Goal: Task Accomplishment & Management: Complete application form

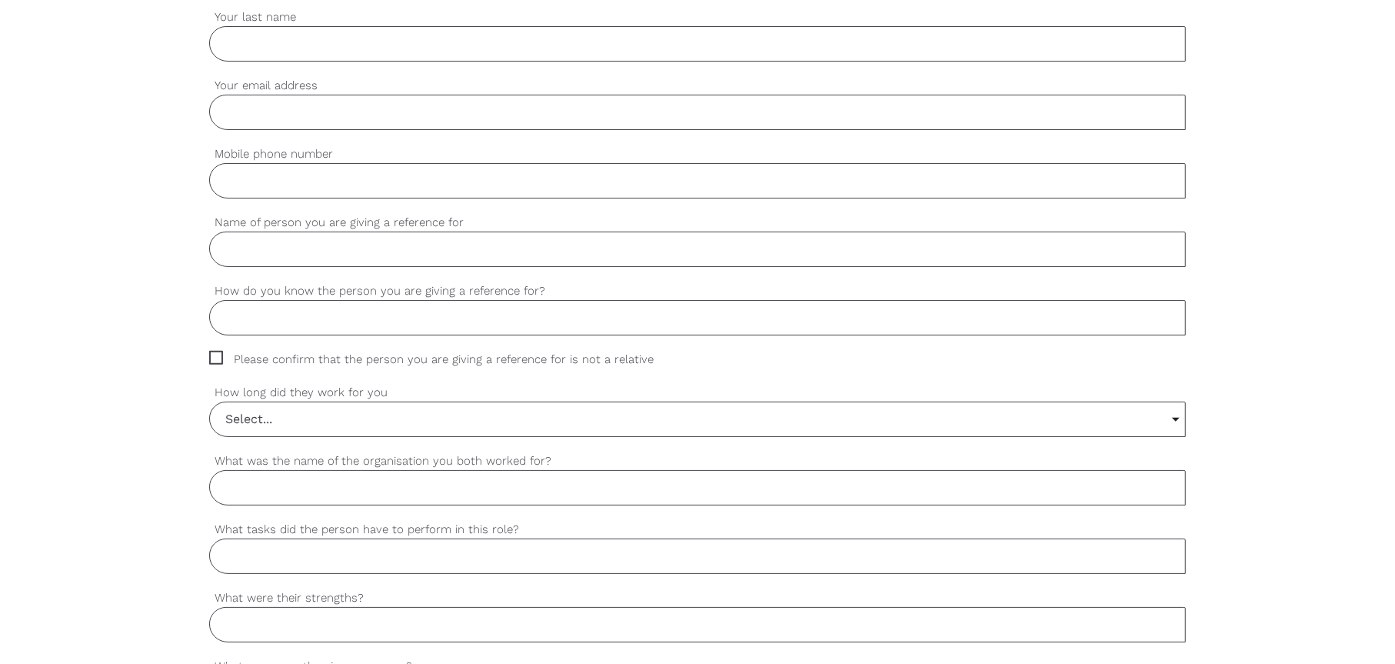
scroll to position [248, 0]
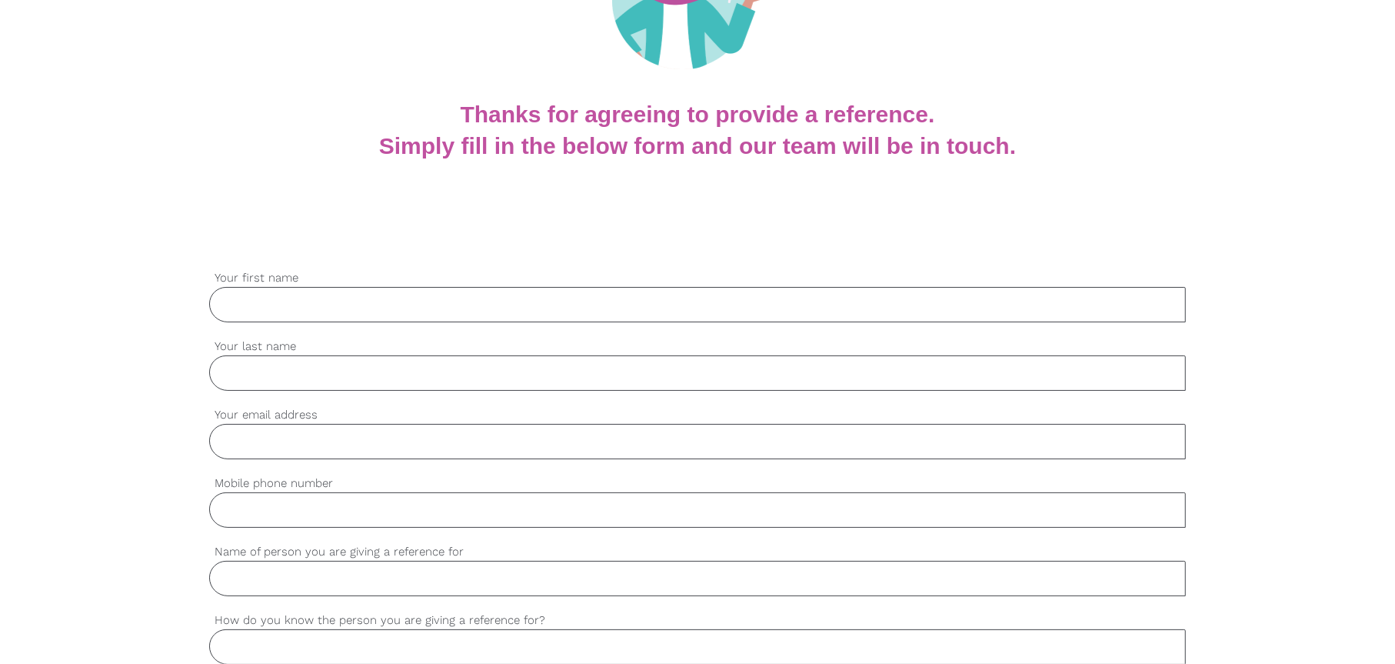
click at [444, 297] on input "Your first name" at bounding box center [697, 304] width 977 height 35
type input "[PERSON_NAME]"
type input "Chequer"
type input "[EMAIL_ADDRESS][DOMAIN_NAME]"
type input "0466304358"
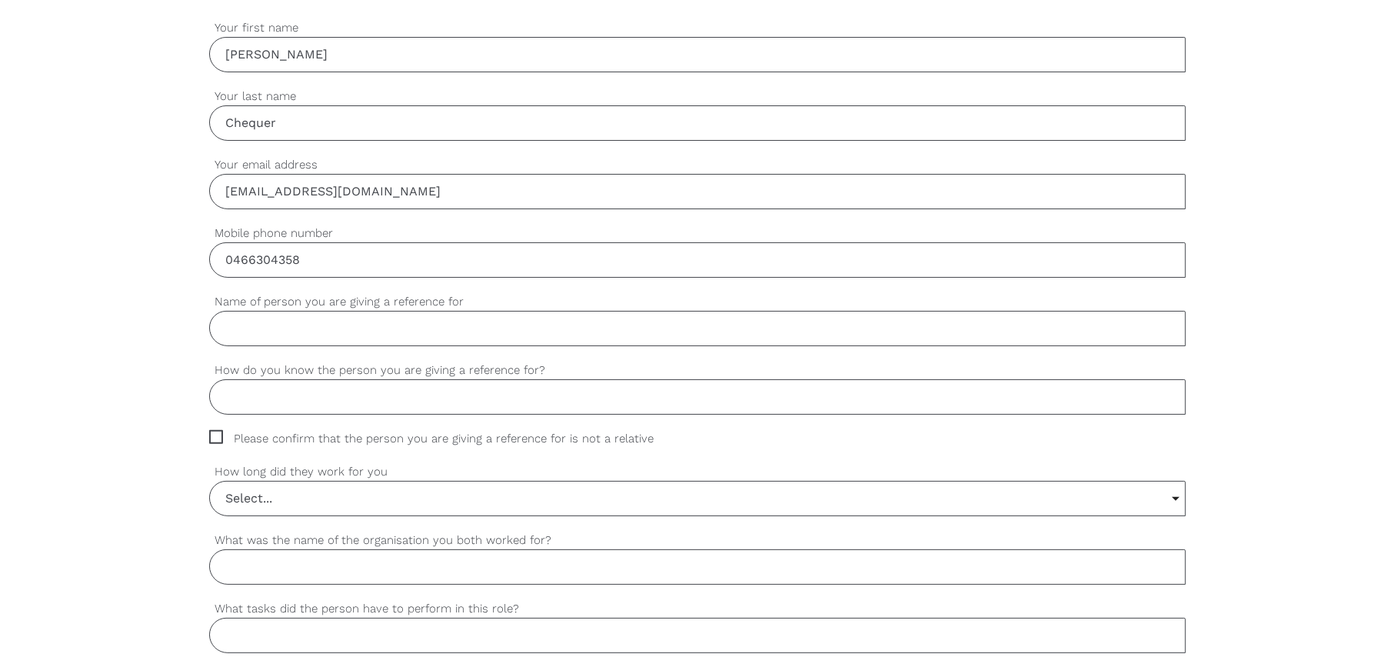
scroll to position [555, 0]
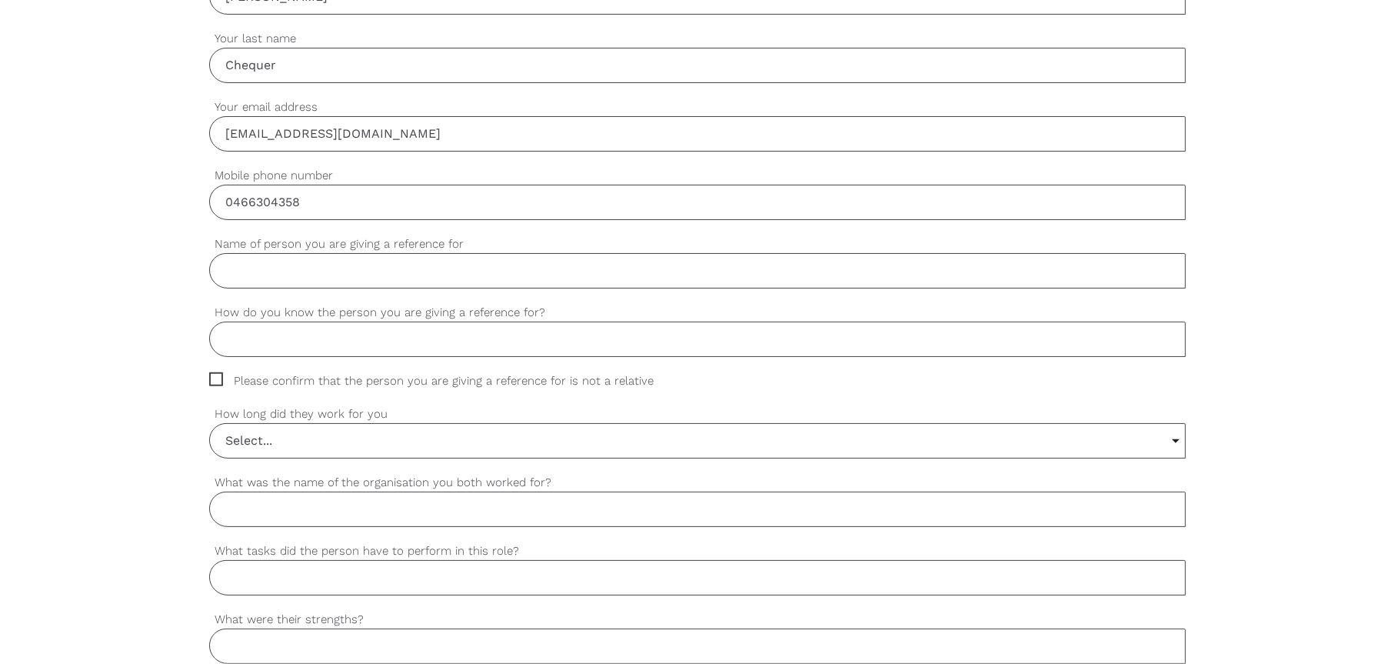
click at [315, 269] on input "Name of person you are giving a reference for" at bounding box center [697, 270] width 977 height 35
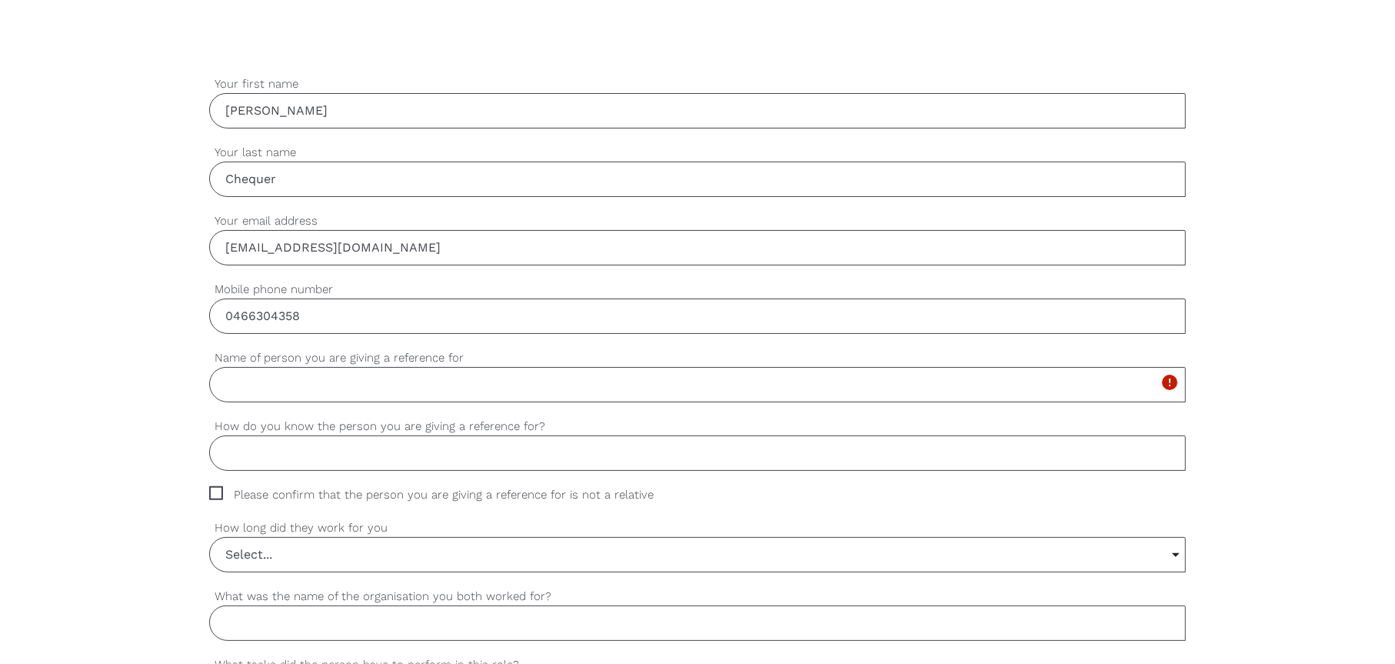
scroll to position [615, 0]
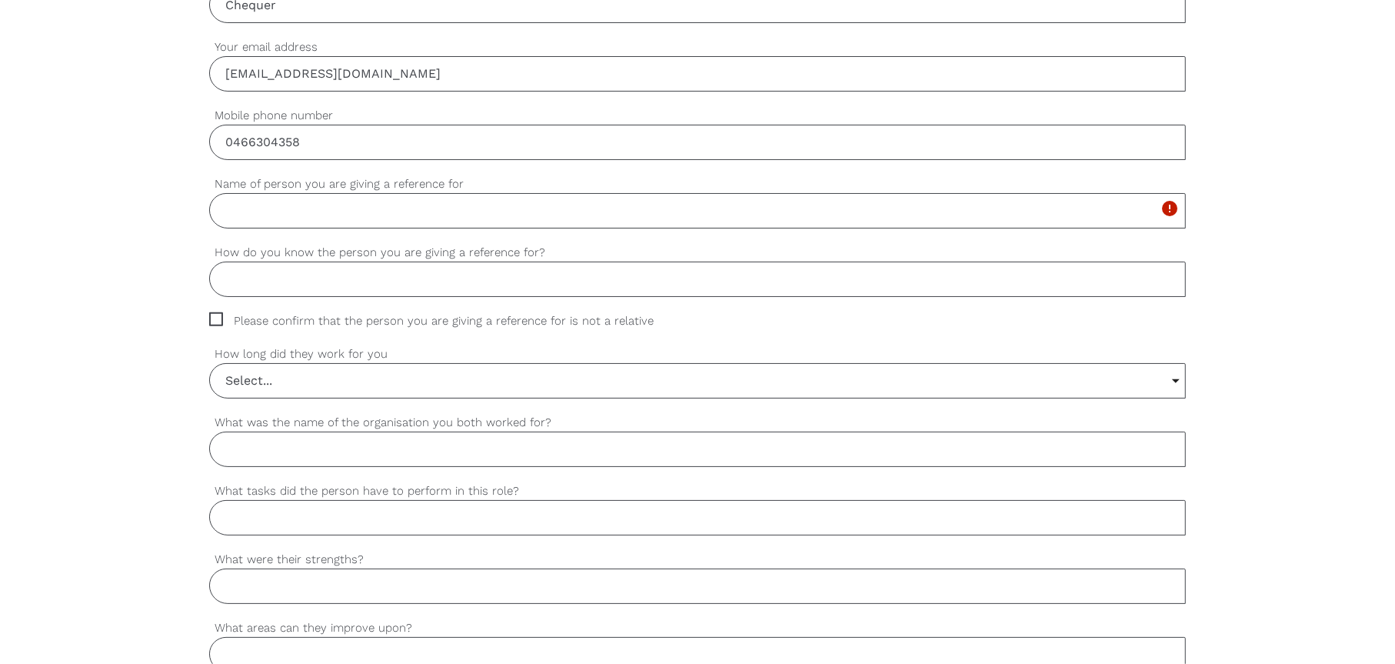
paste input "[PERSON_NAME]"
type input "[PERSON_NAME]"
click at [357, 283] on input "How do you know the person you are giving a reference for?" at bounding box center [697, 279] width 977 height 35
type input "f"
type input "Friend"
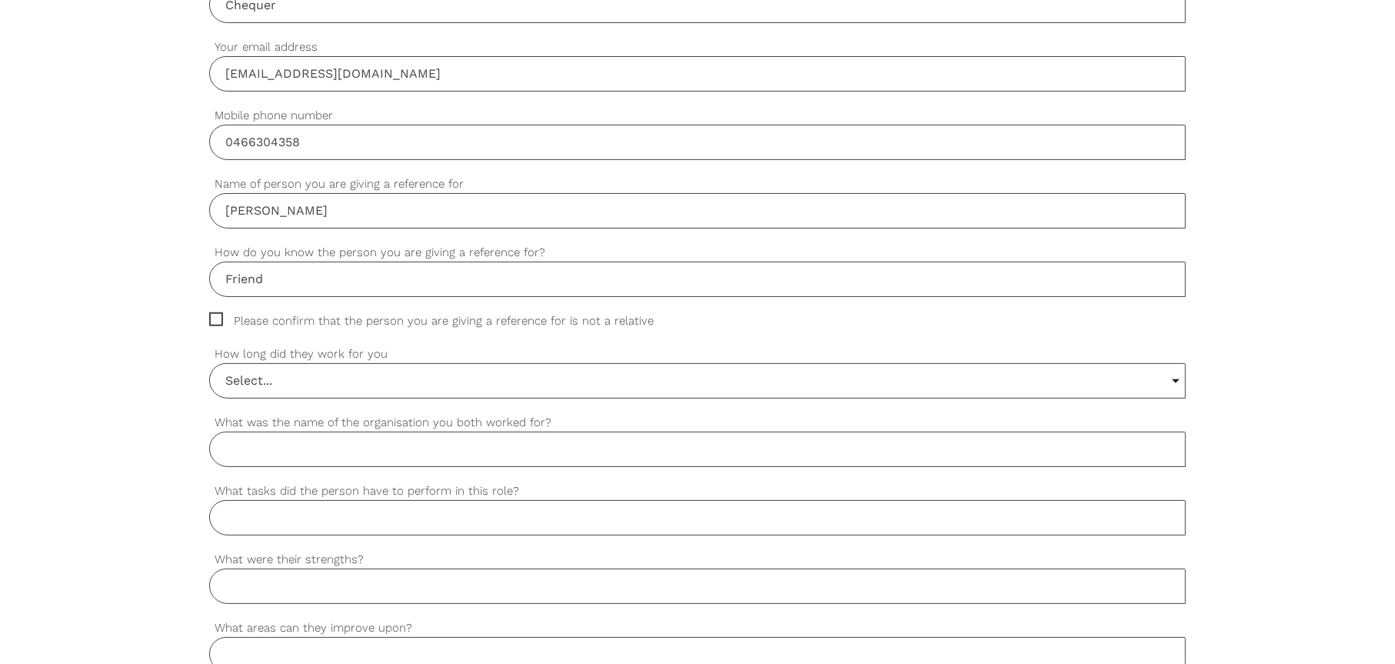
click at [222, 315] on span "Please confirm that the person you are giving a reference for is not a relative" at bounding box center [446, 321] width 474 height 18
click at [219, 315] on input "Please confirm that the person you are giving a reference for is not a relative" at bounding box center [214, 317] width 10 height 10
checkbox input "true"
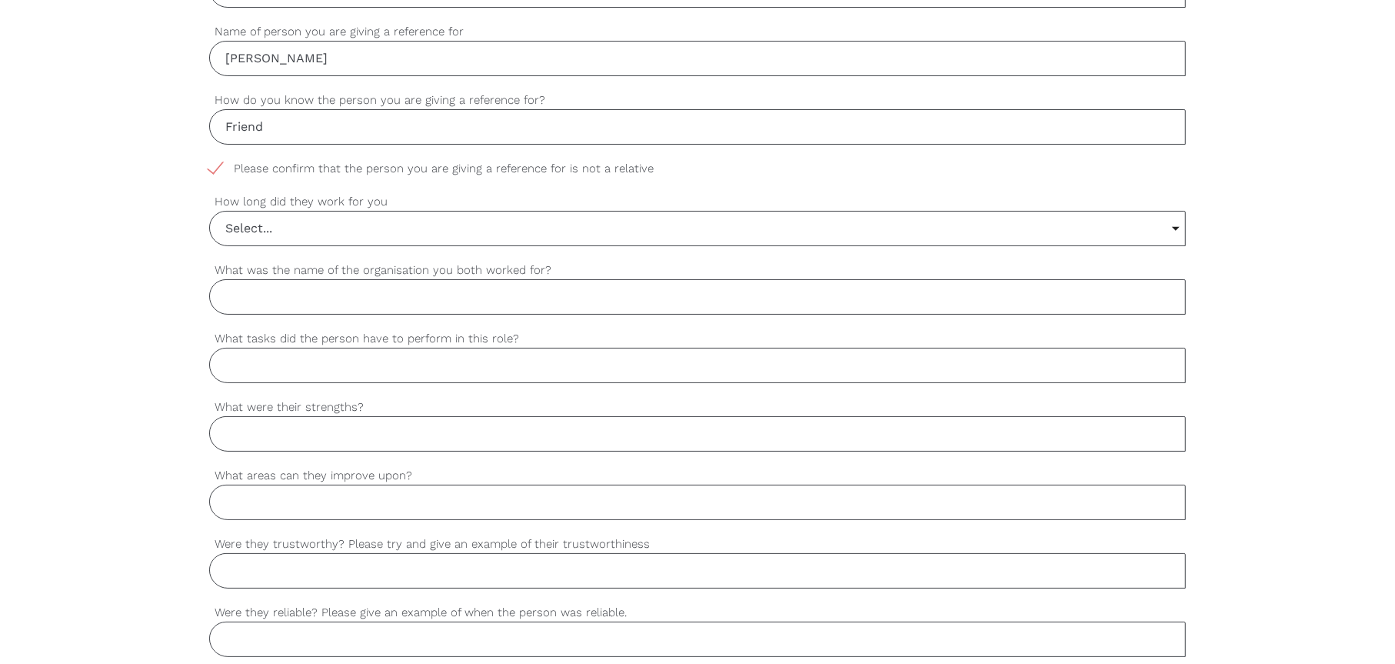
scroll to position [769, 0]
click at [329, 225] on input "Select..." at bounding box center [697, 227] width 975 height 34
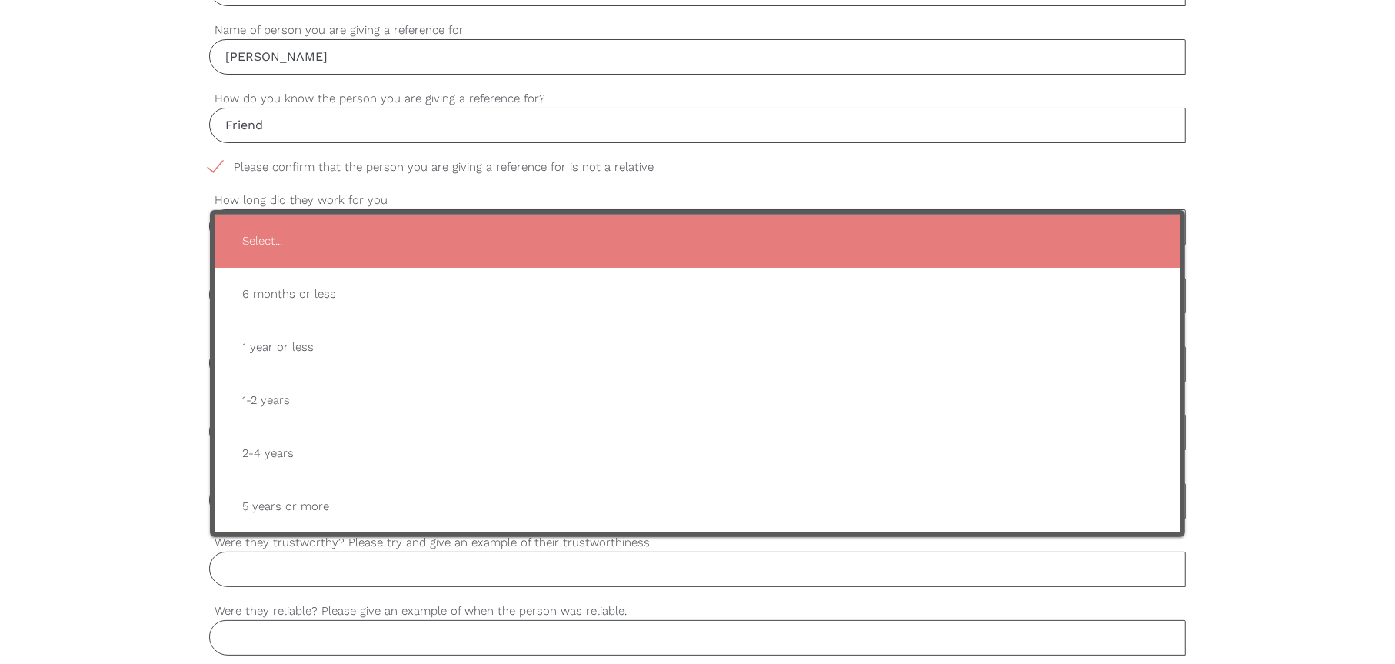
click at [143, 218] on div "settings Dean Your first name settings Chequer Your last name settings dchequer…" at bounding box center [697, 439] width 1395 height 1445
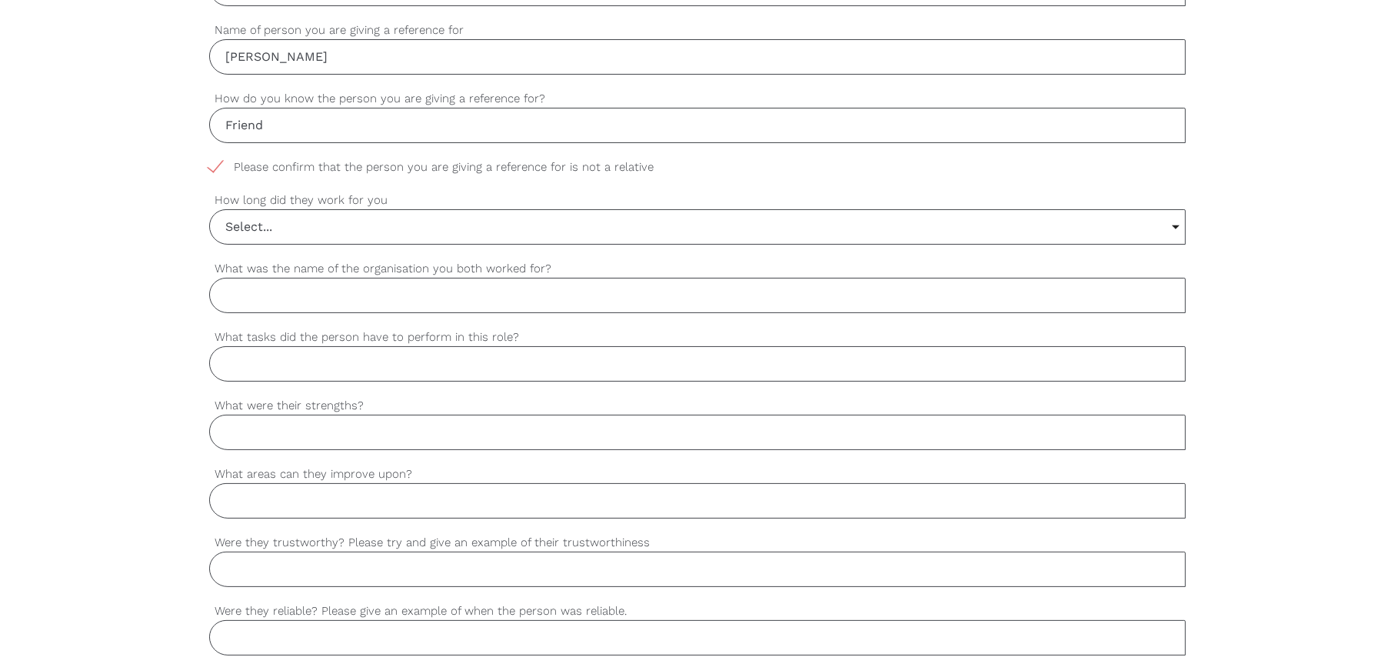
click at [292, 297] on input "What was the name of the organisation you both worked for?" at bounding box center [697, 295] width 977 height 35
type input "Melbourne IT"
click at [279, 361] on input "What tasks did the person have to perform in this role?" at bounding box center [697, 363] width 977 height 35
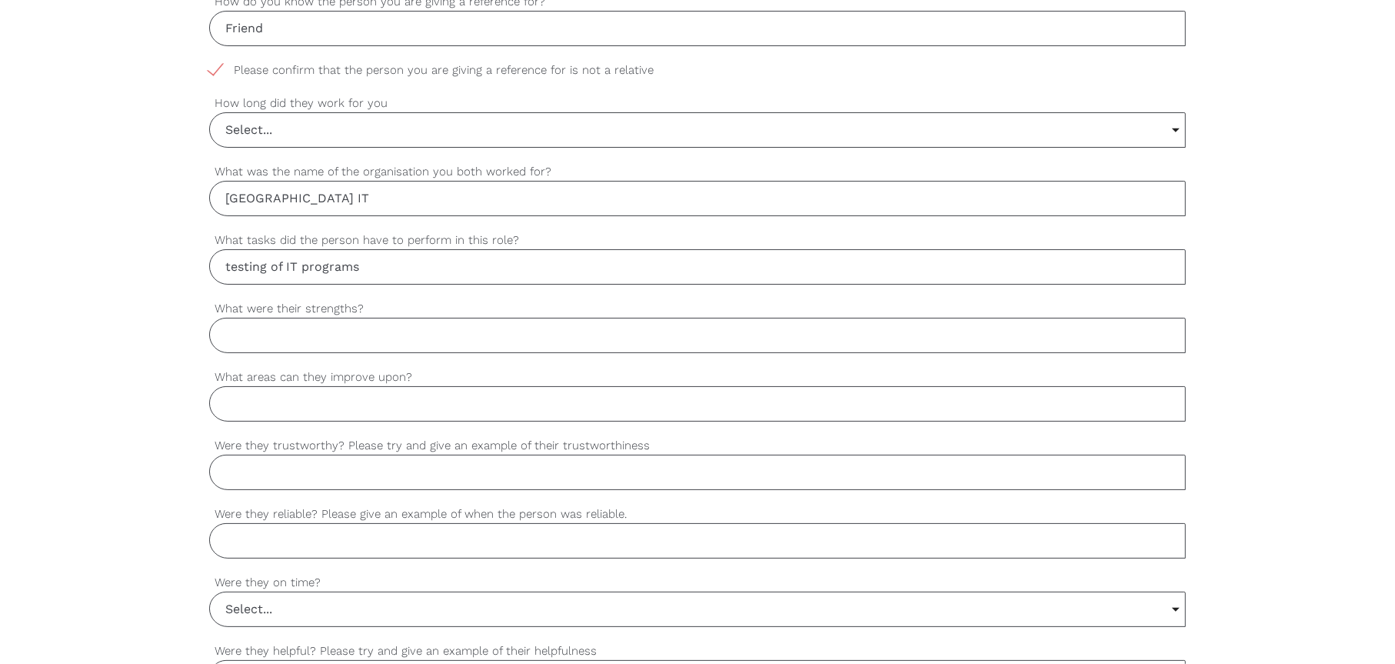
scroll to position [1000, 0]
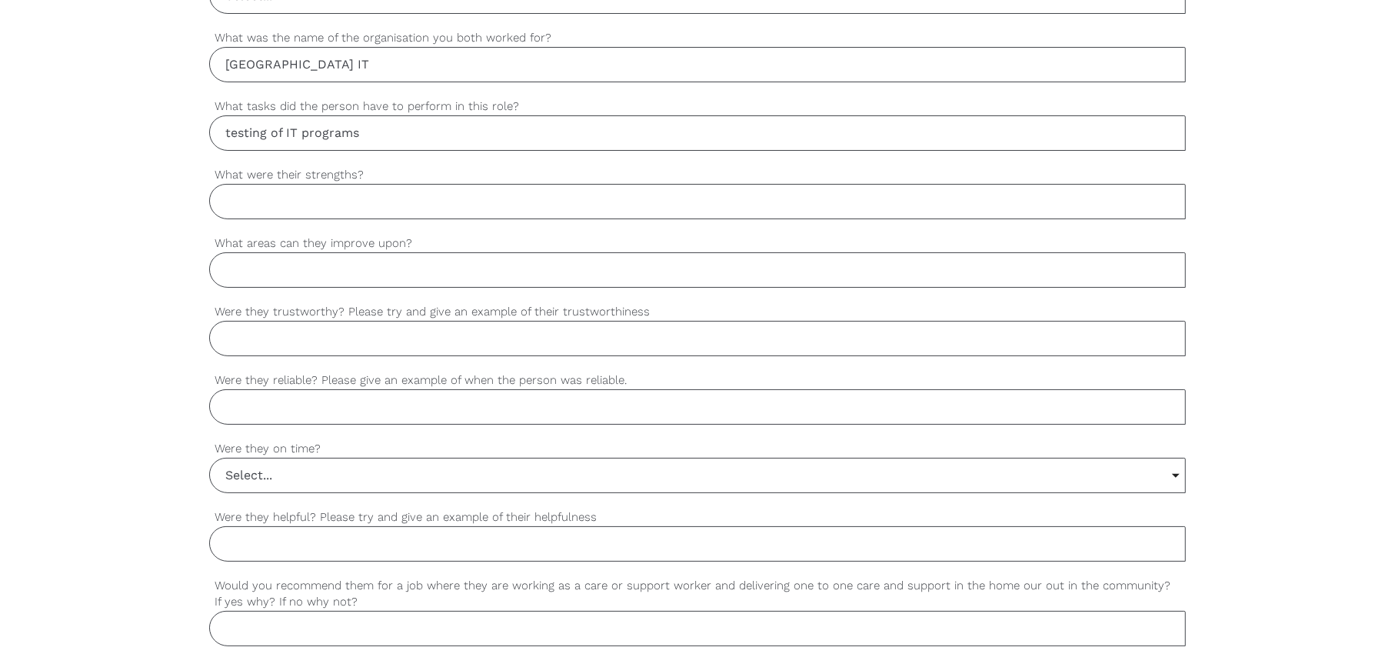
type input "testing of IT programs"
click at [258, 339] on input "Were they trustworthy? Please try and give an example of their trustworthiness" at bounding box center [697, 338] width 977 height 35
click at [276, 397] on input "Were they reliable? Please give an example of when the person was reliable." at bounding box center [697, 406] width 977 height 35
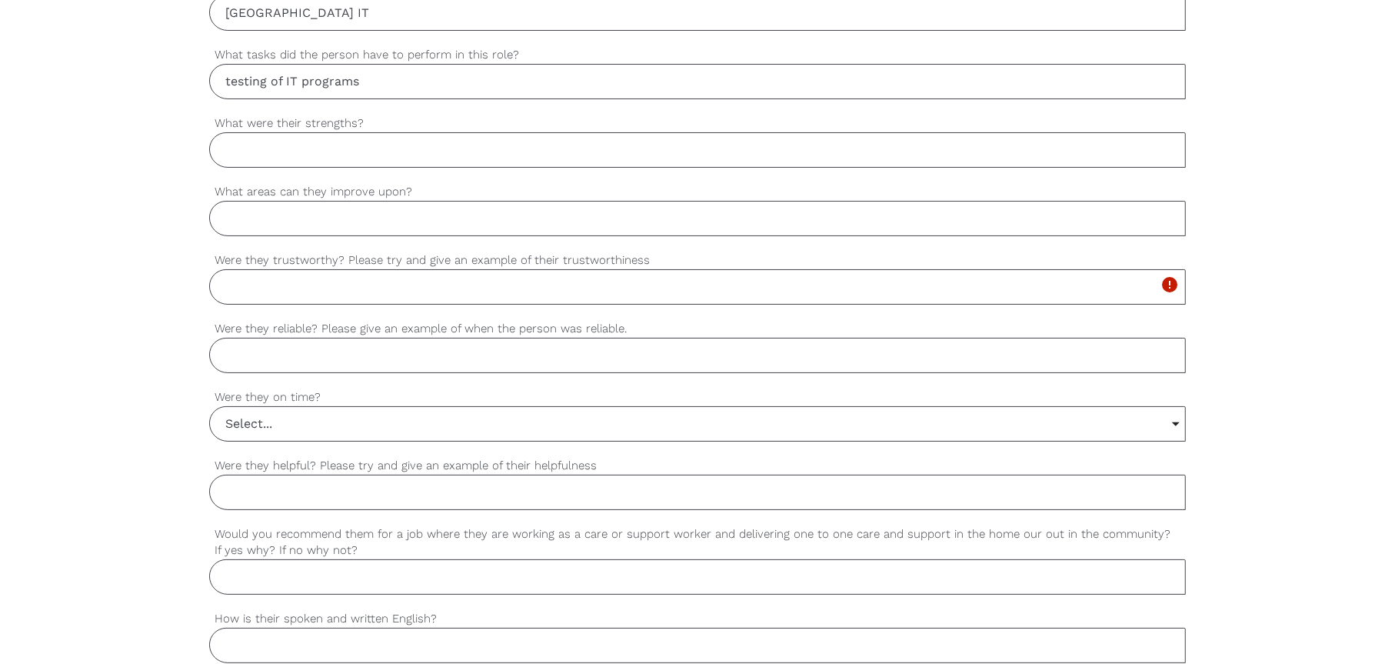
scroll to position [1077, 0]
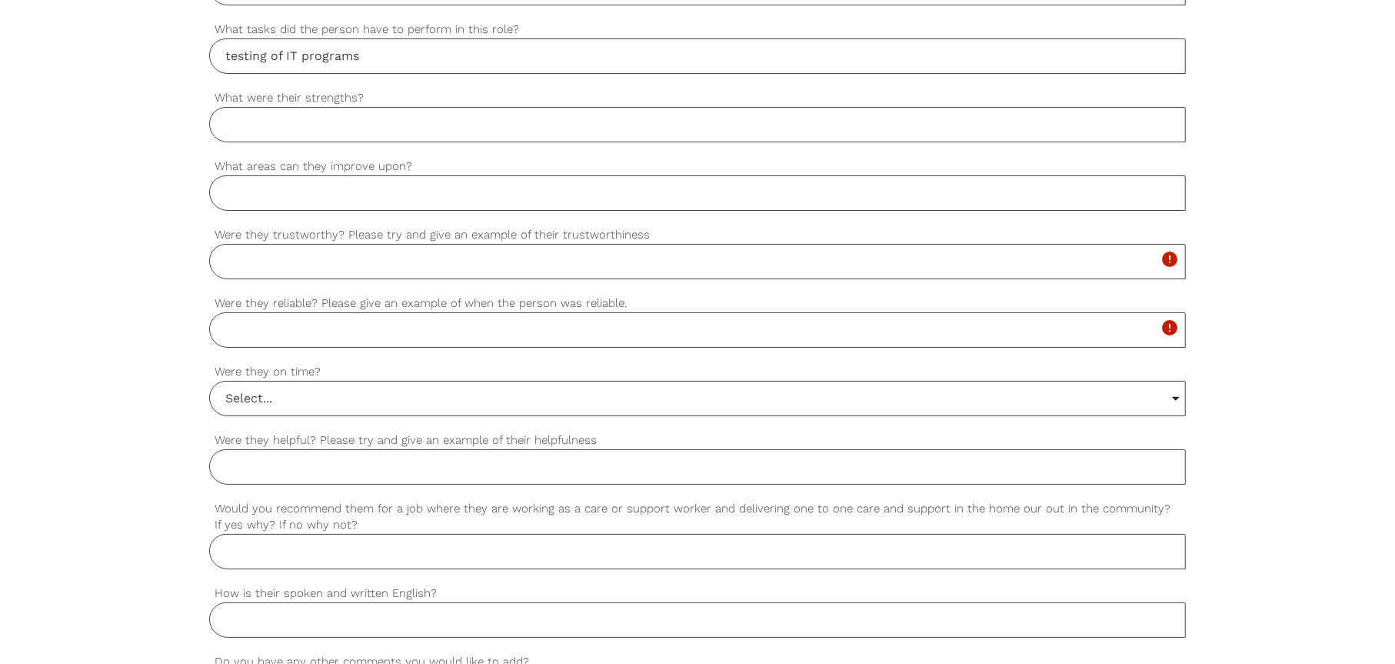
click at [282, 398] on input "Select..." at bounding box center [697, 399] width 975 height 34
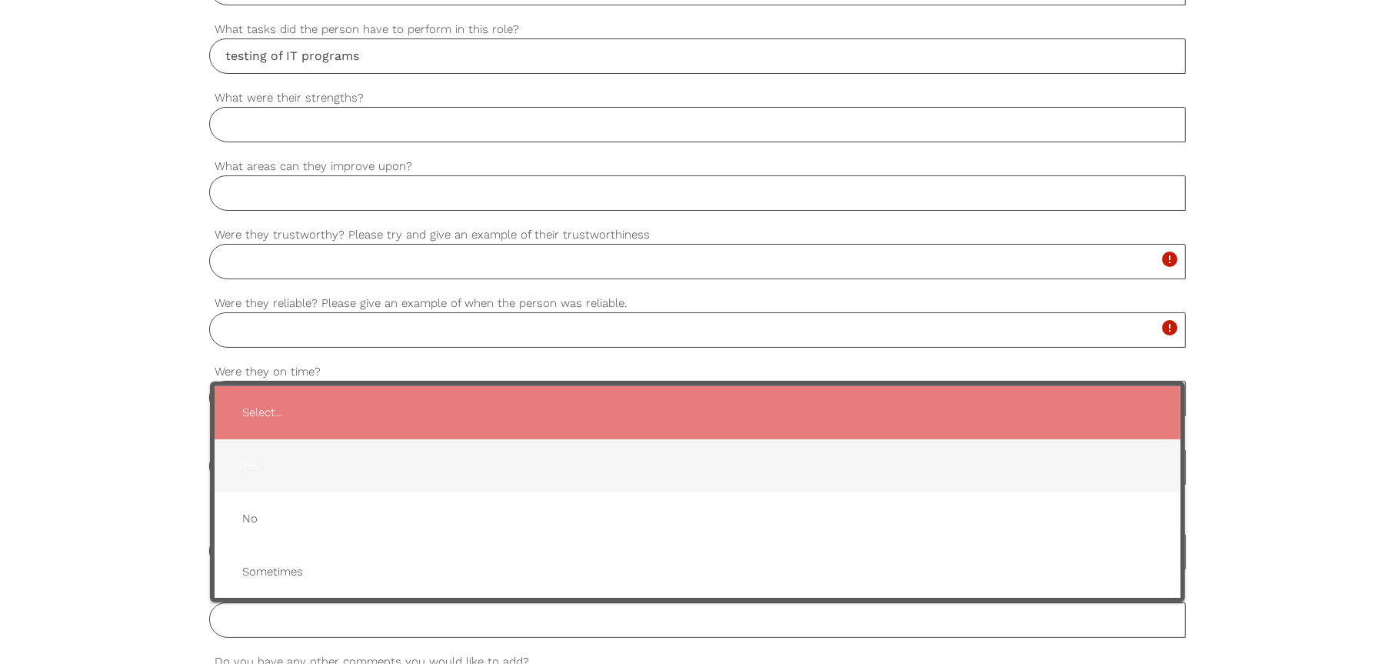
click at [268, 472] on span "Yes" at bounding box center [697, 466] width 935 height 38
type input "Yes"
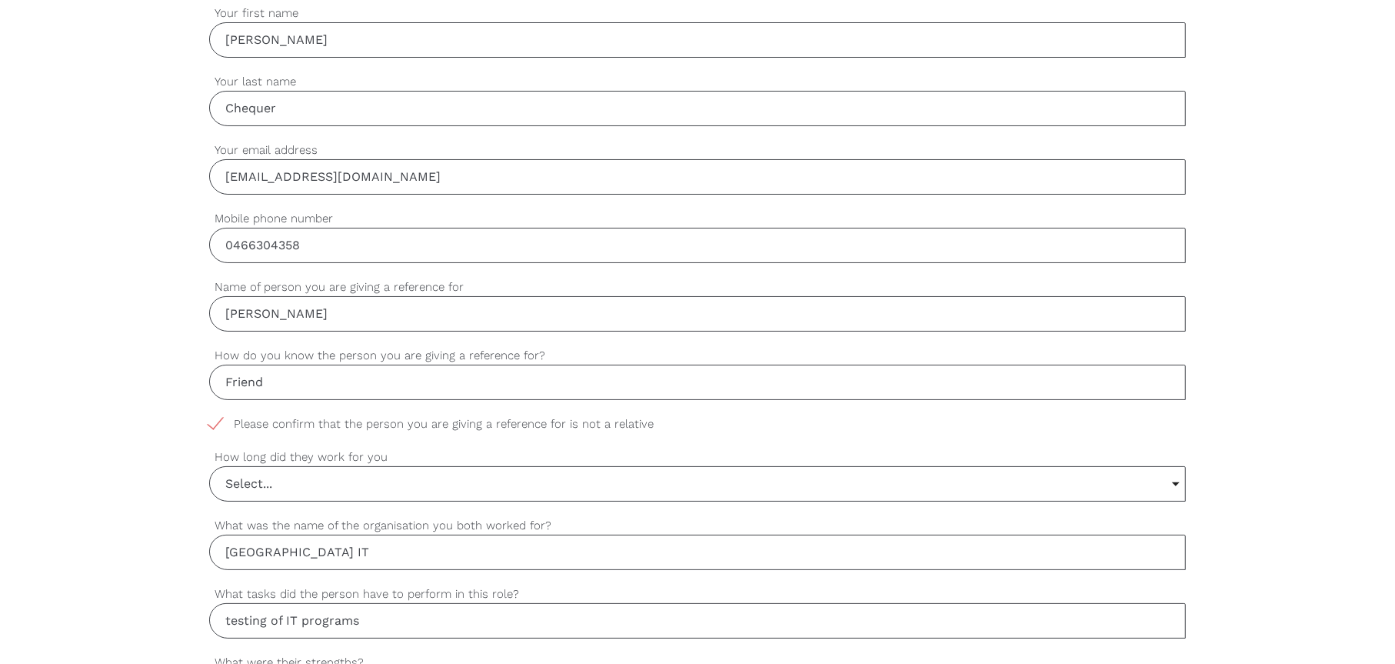
scroll to position [538, 0]
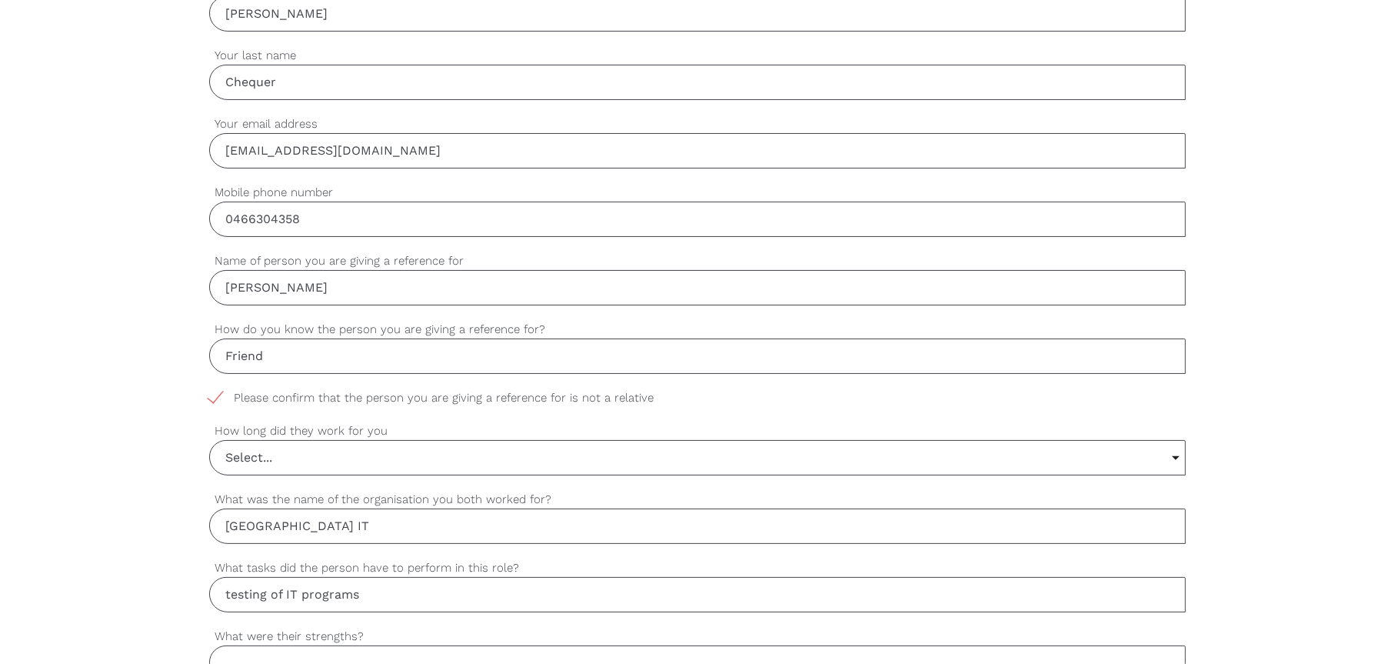
click at [305, 458] on input "Select..." at bounding box center [697, 458] width 975 height 34
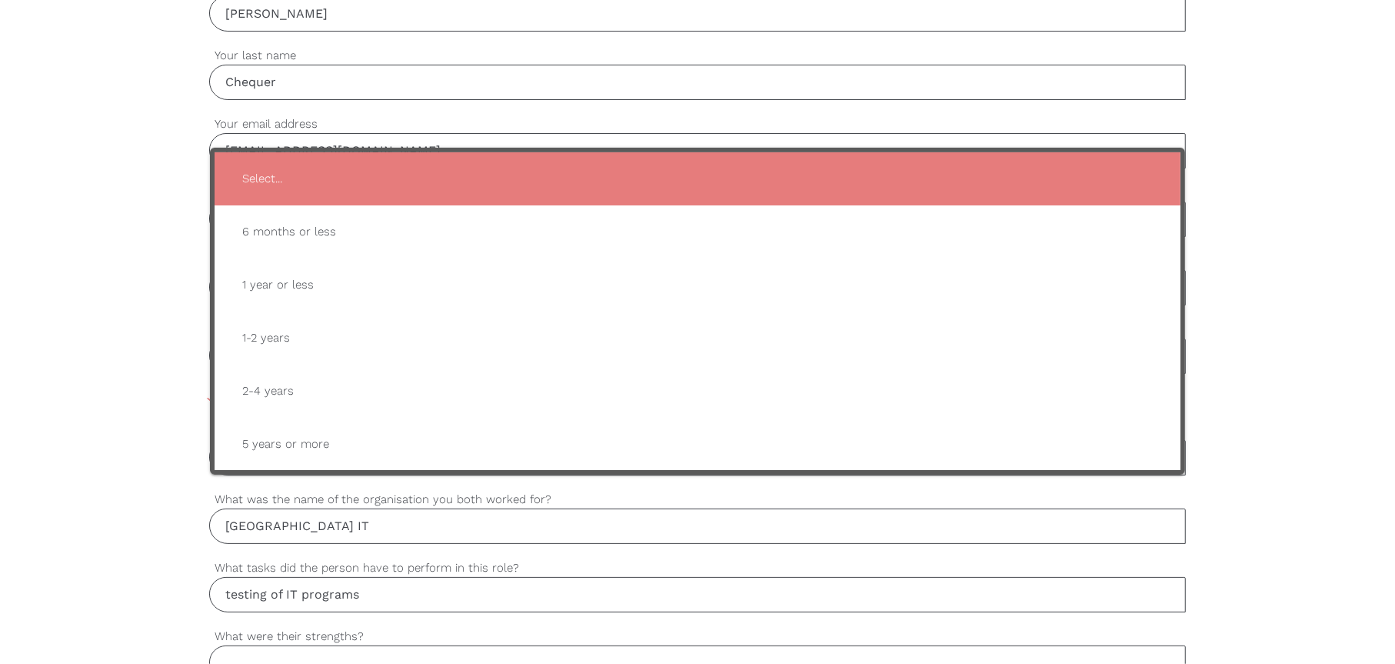
click at [62, 291] on div "settings Dean Your first name settings Chequer Your last name settings dchequer…" at bounding box center [697, 670] width 1395 height 1445
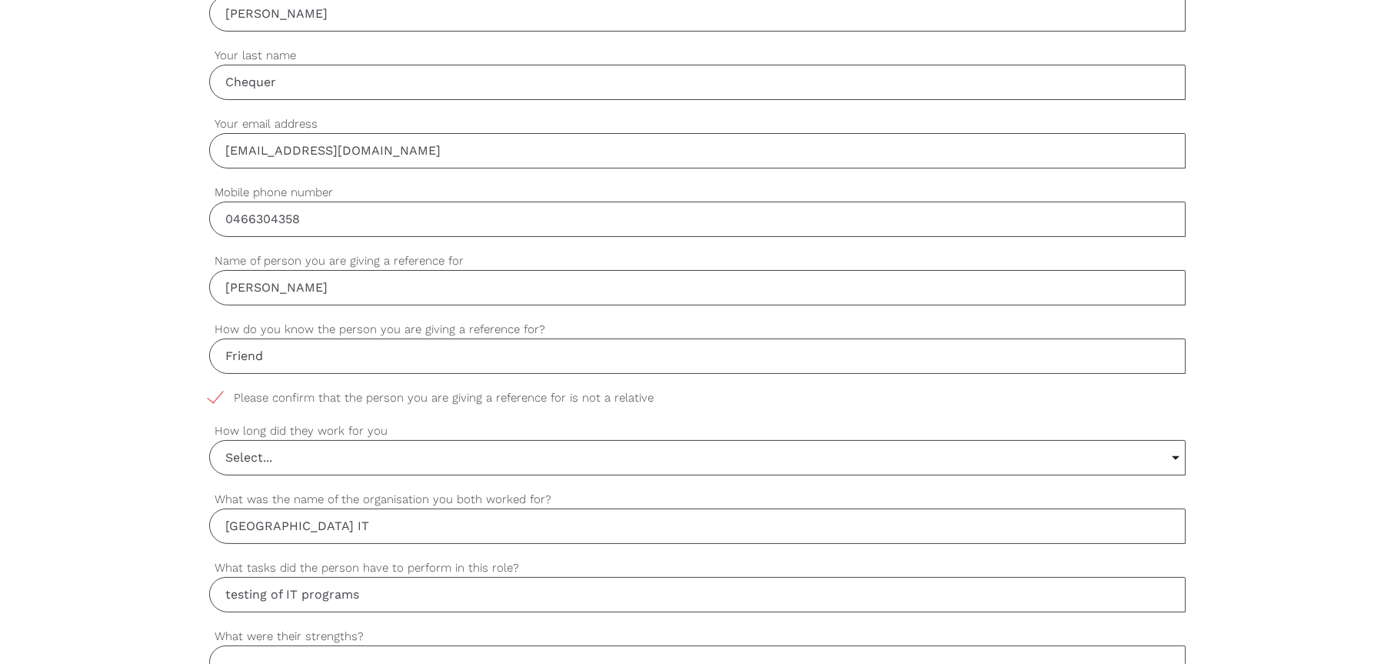
click at [274, 352] on input "Friend" at bounding box center [697, 355] width 977 height 35
type input "Friend and work collegue"
click at [296, 459] on input "Select..." at bounding box center [697, 458] width 975 height 34
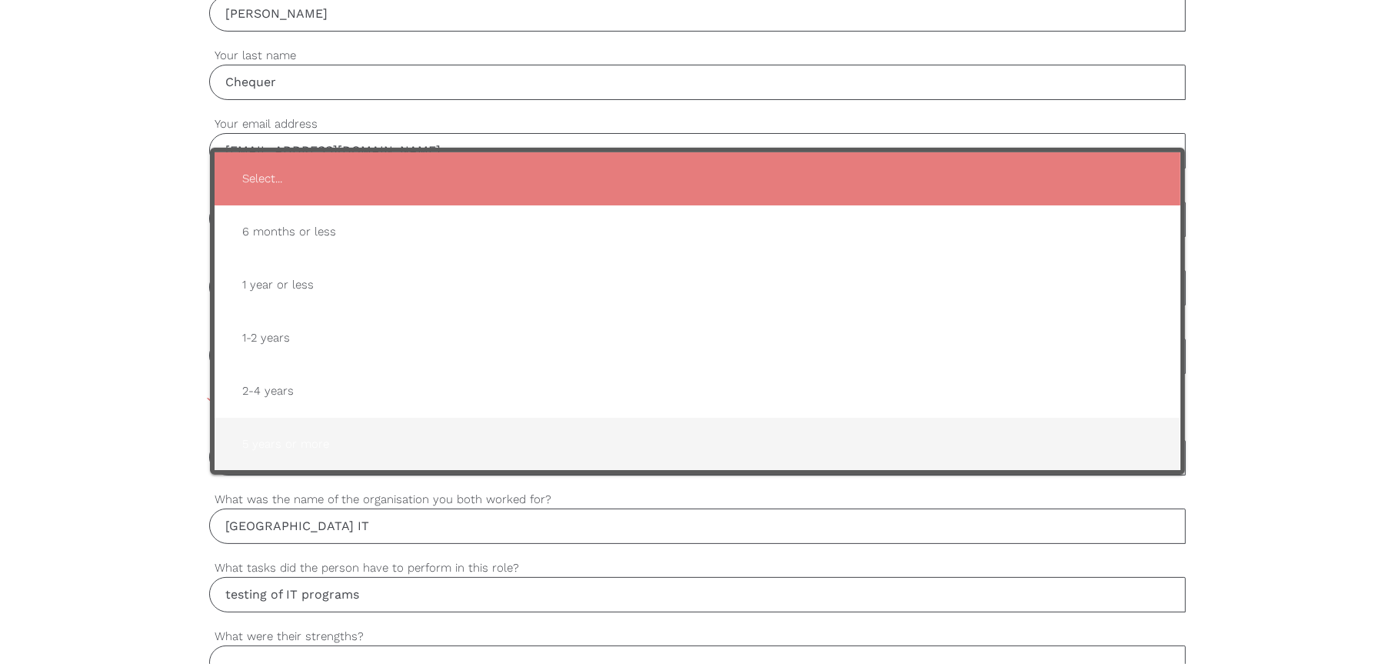
click at [305, 441] on span "5 years or more" at bounding box center [697, 444] width 935 height 38
type input "5 years or more"
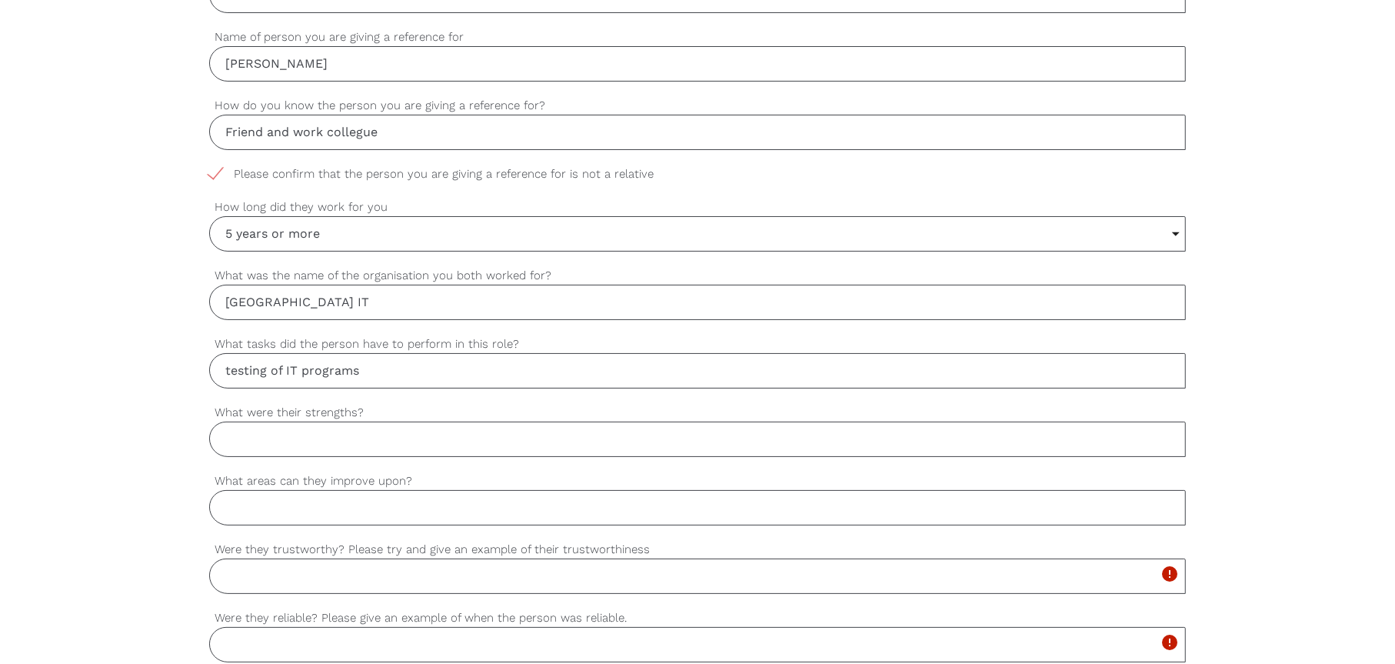
scroll to position [769, 0]
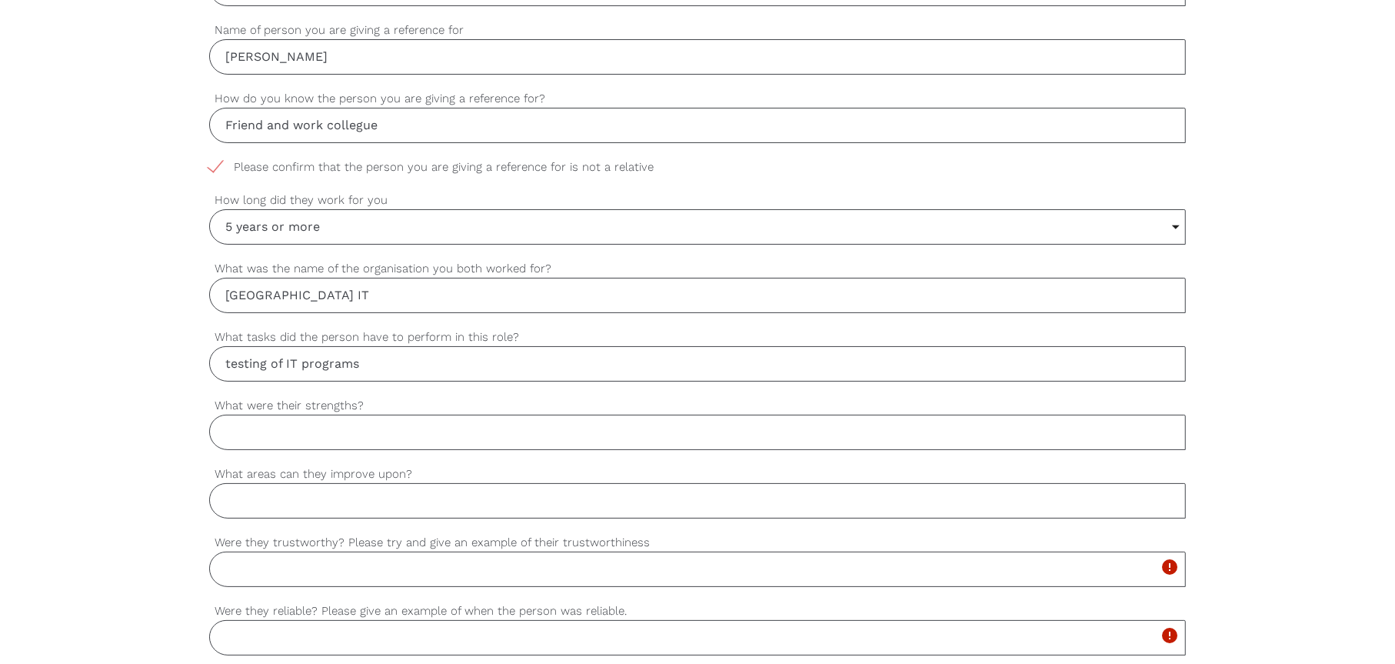
click at [320, 435] on input "What were their strengths?" at bounding box center [697, 432] width 977 height 35
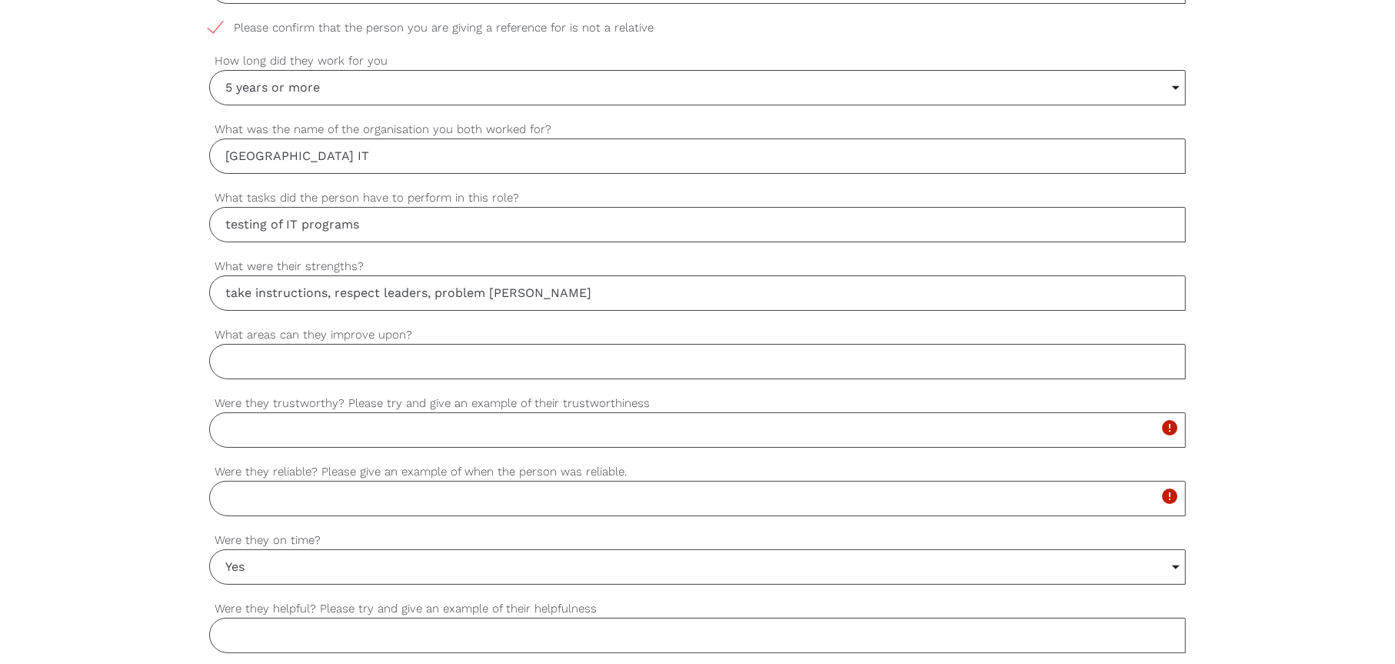
scroll to position [923, 0]
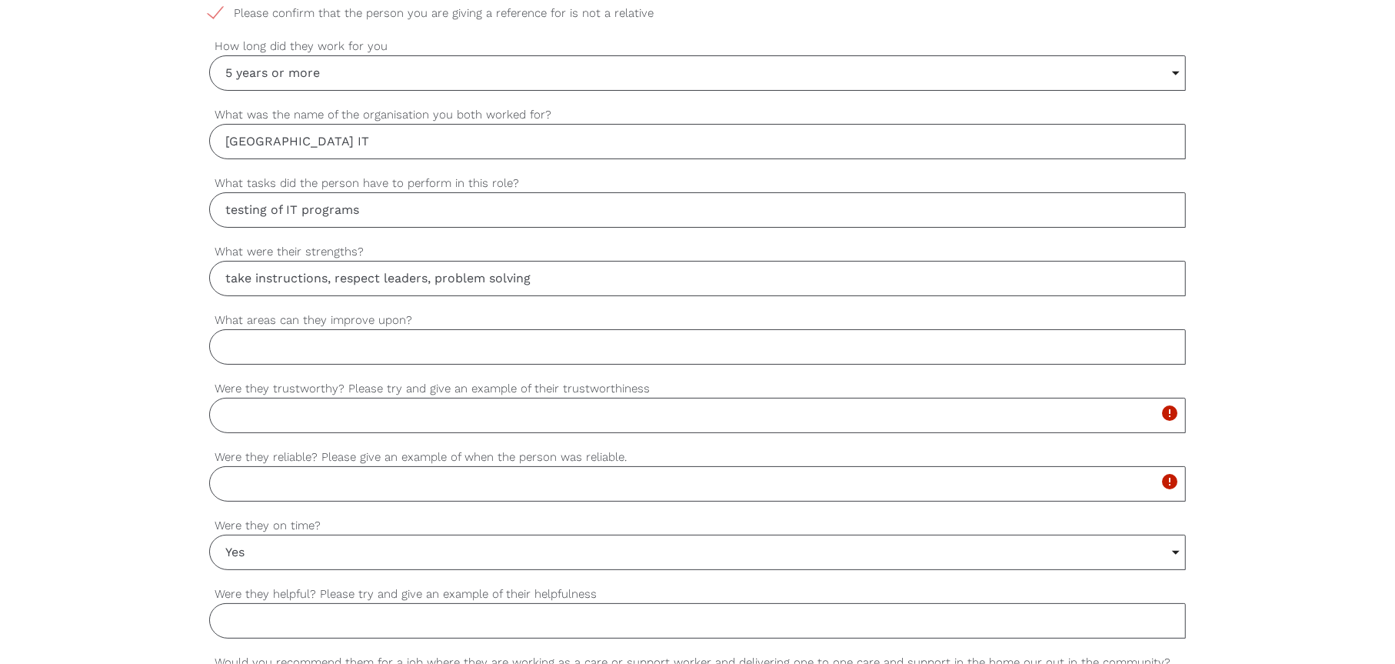
type input "take instructions, respect leaders, problem solving"
click at [296, 482] on input "Were they reliable? Please give an example of when the person was reliable." at bounding box center [697, 483] width 977 height 35
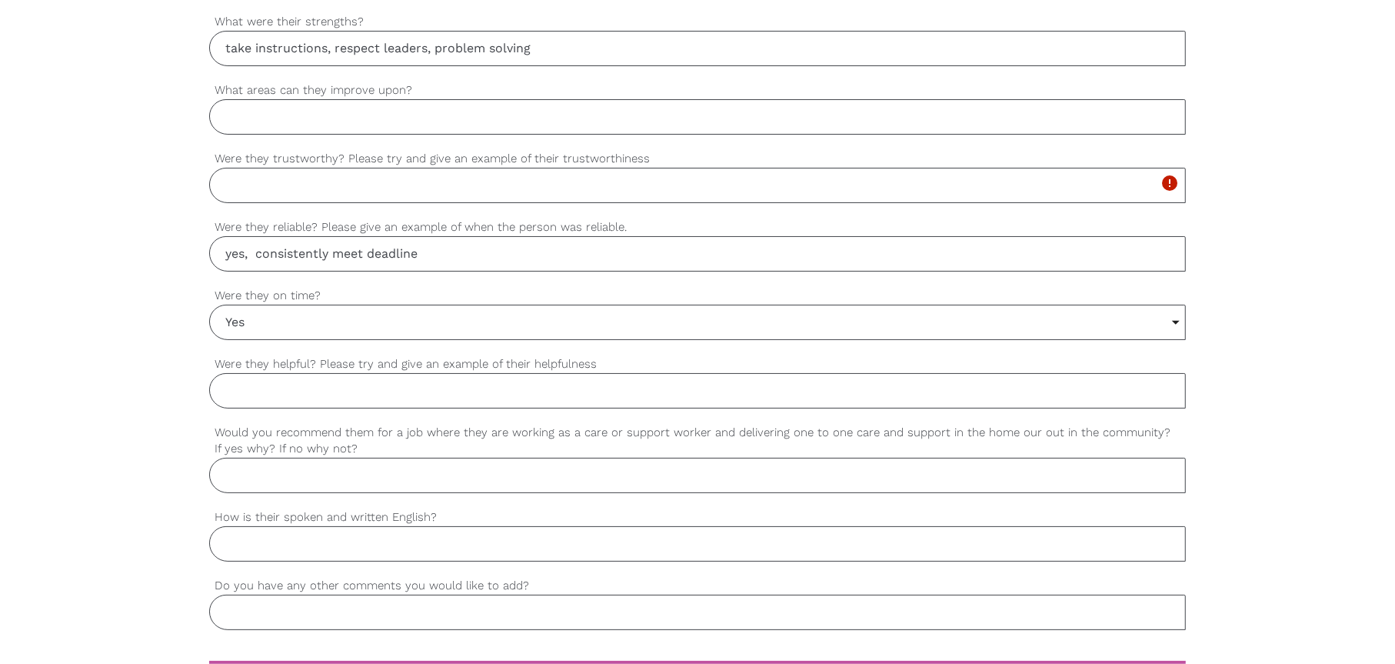
scroll to position [1154, 0]
type input "yes, consistently meet deadline"
click at [256, 383] on input "Were they helpful? Please try and give an example of their helpfulness" at bounding box center [697, 389] width 977 height 35
type input "y"
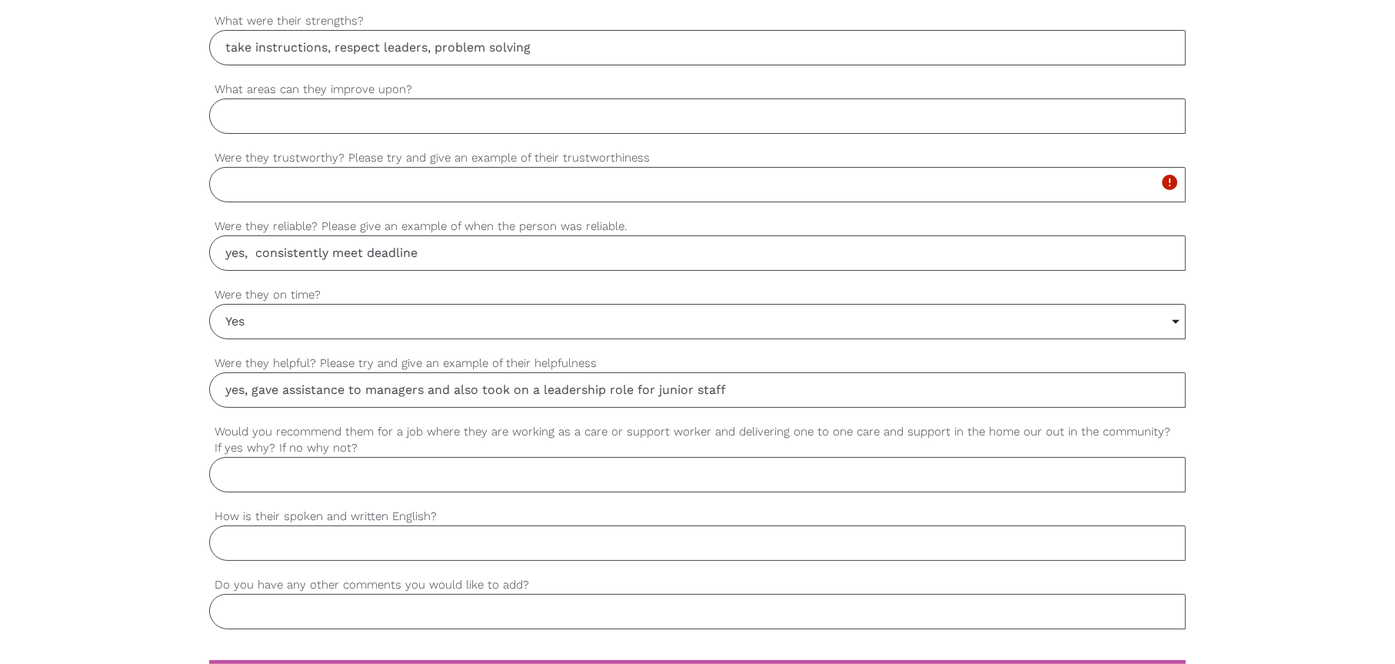
type input "yes, gave assistance to managers and also took on a leadership role for junior …"
click at [271, 187] on input "Were they trustworthy? Please try and give an example of their trustworthiness" at bounding box center [697, 184] width 977 height 35
click at [257, 105] on input "What areas can they improve upon?" at bounding box center [697, 115] width 977 height 35
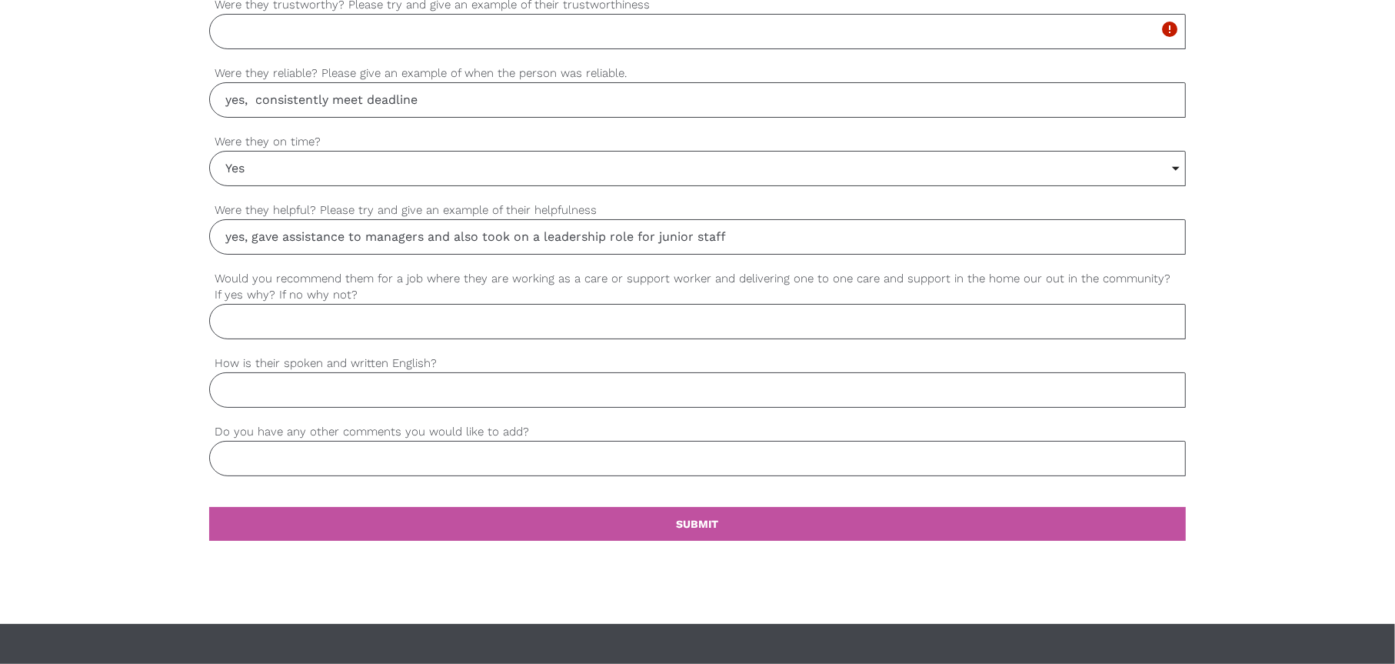
scroll to position [1308, 0]
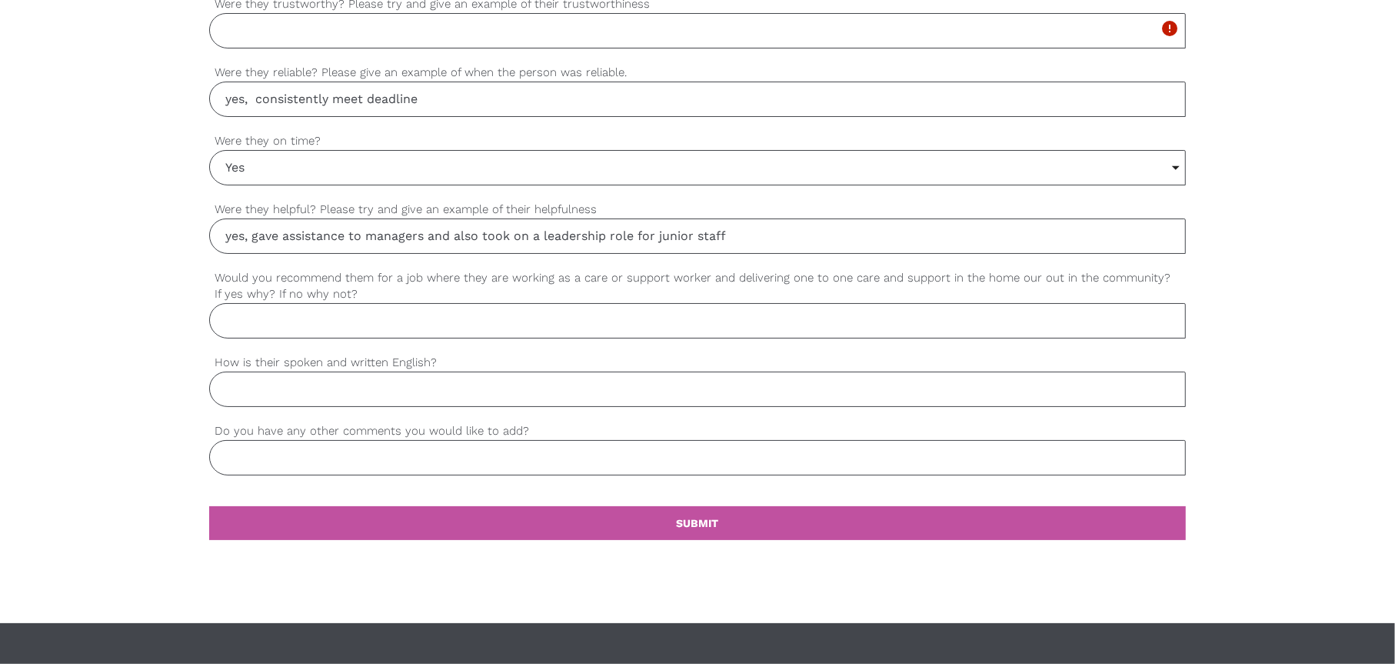
click at [290, 315] on input "Would you recommend them for a job where they are working as a care or support …" at bounding box center [697, 320] width 977 height 35
type input "yes"
click at [278, 392] on input "How is their spoken and written English?" at bounding box center [697, 389] width 977 height 35
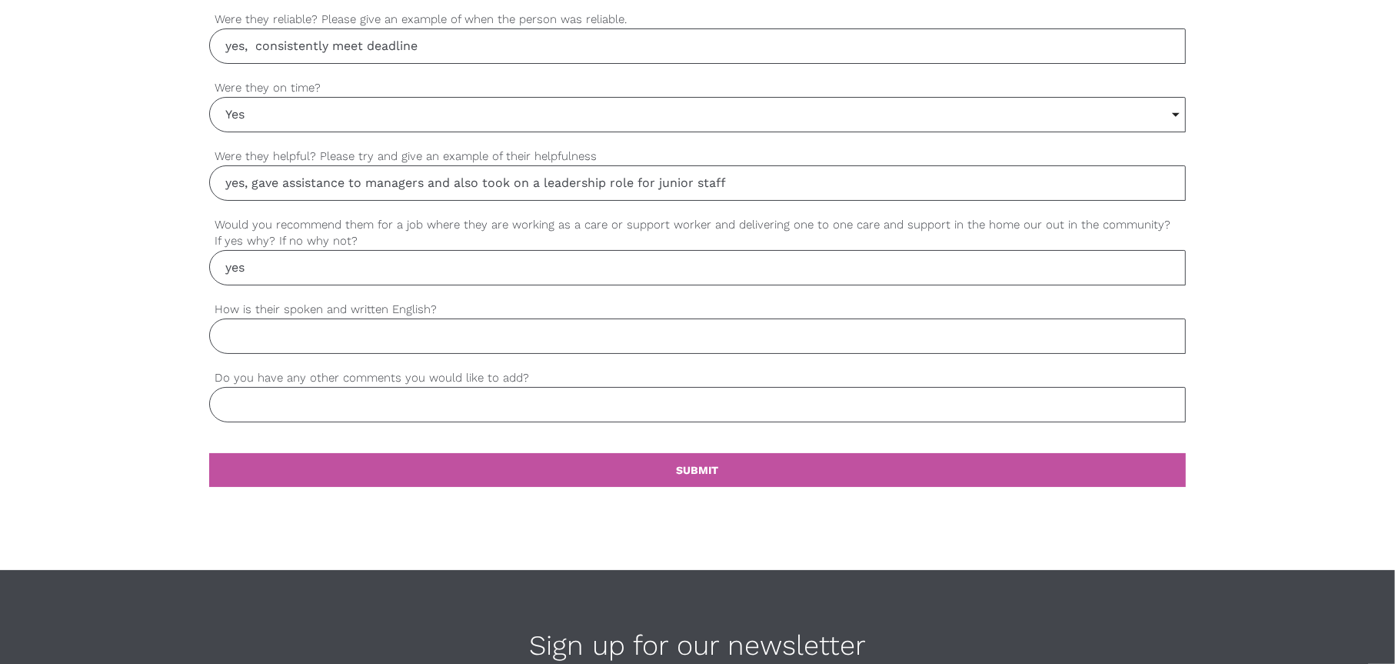
scroll to position [1385, 0]
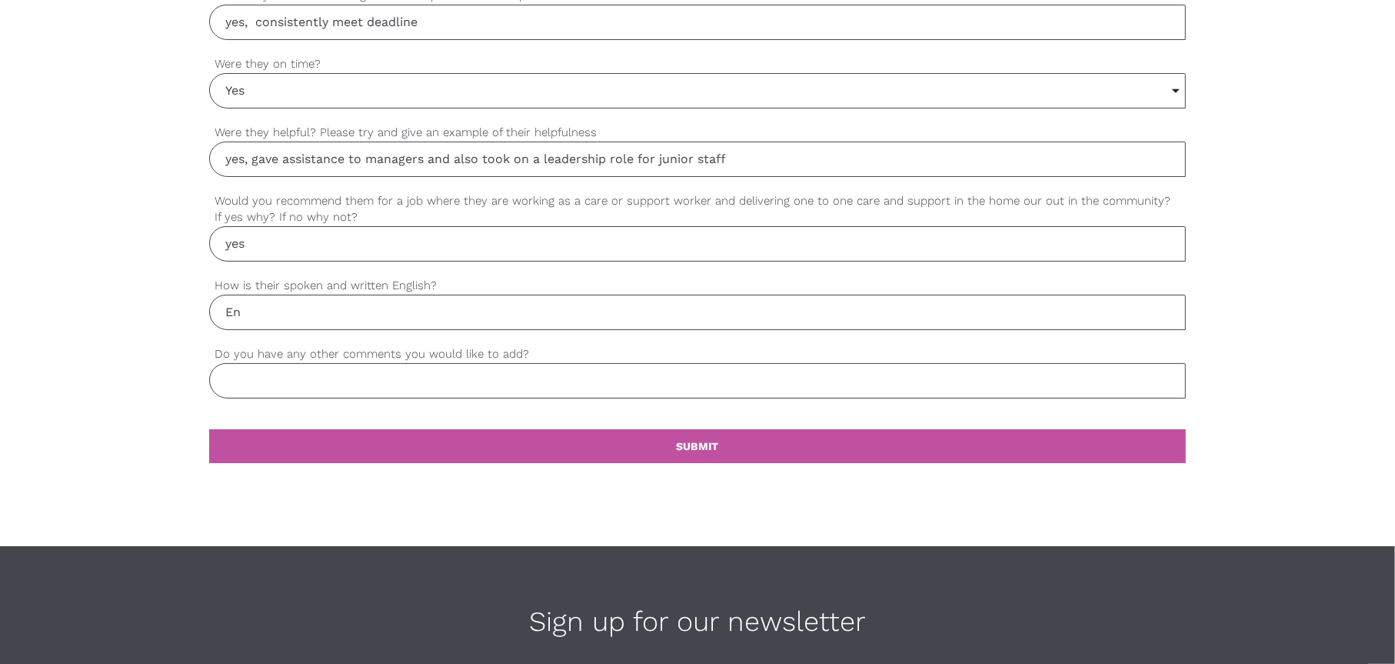
type input "E"
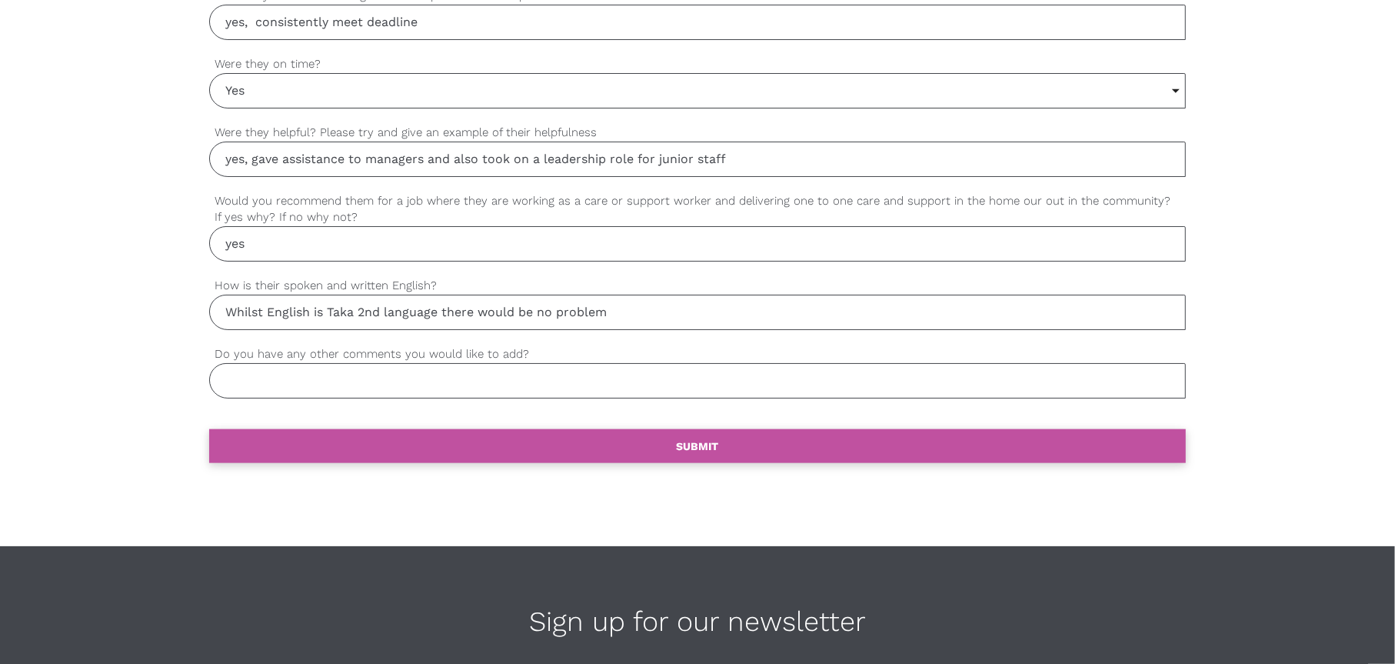
type input "Whilst English is Taka 2nd language there would be no problem"
click at [632, 442] on link "settings SUBMIT" at bounding box center [697, 446] width 977 height 34
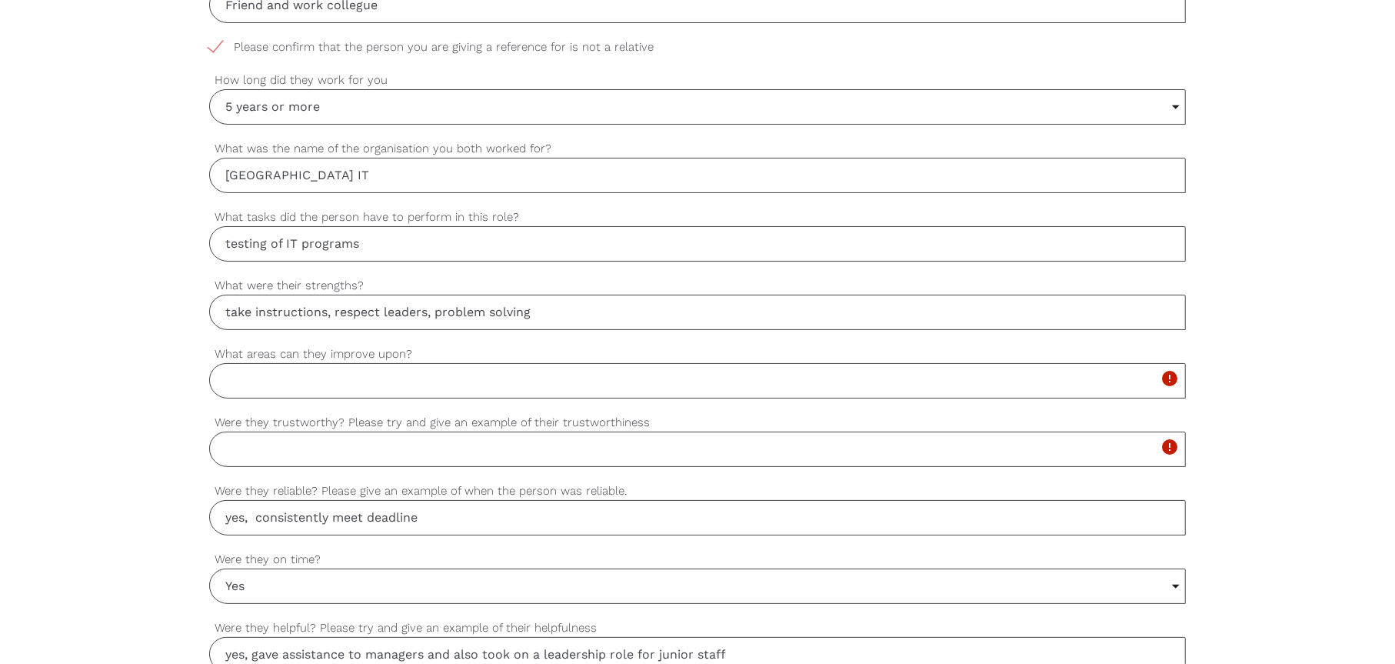
scroll to position [901, 0]
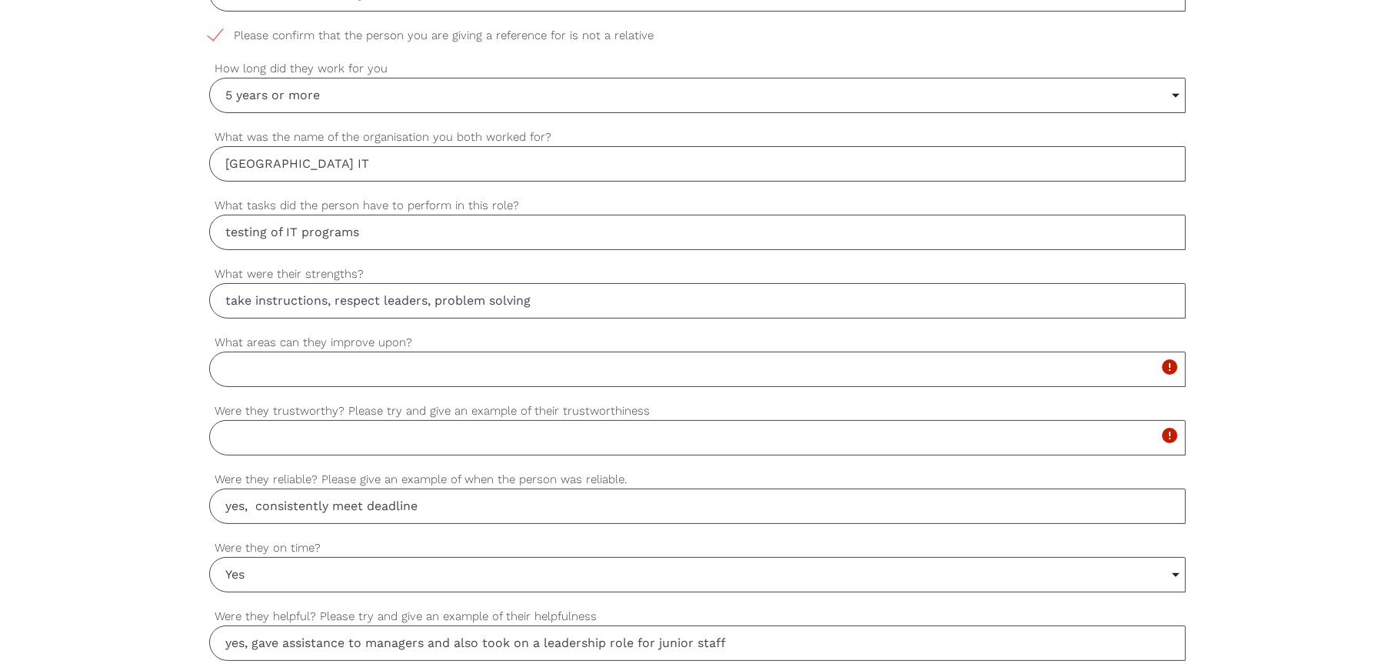
click at [349, 363] on input "What areas can they improve upon?" at bounding box center [697, 369] width 977 height 35
type input "e"
click at [313, 441] on input "Were they trustworthy? Please try and give an example of their trustworthiness" at bounding box center [697, 437] width 977 height 35
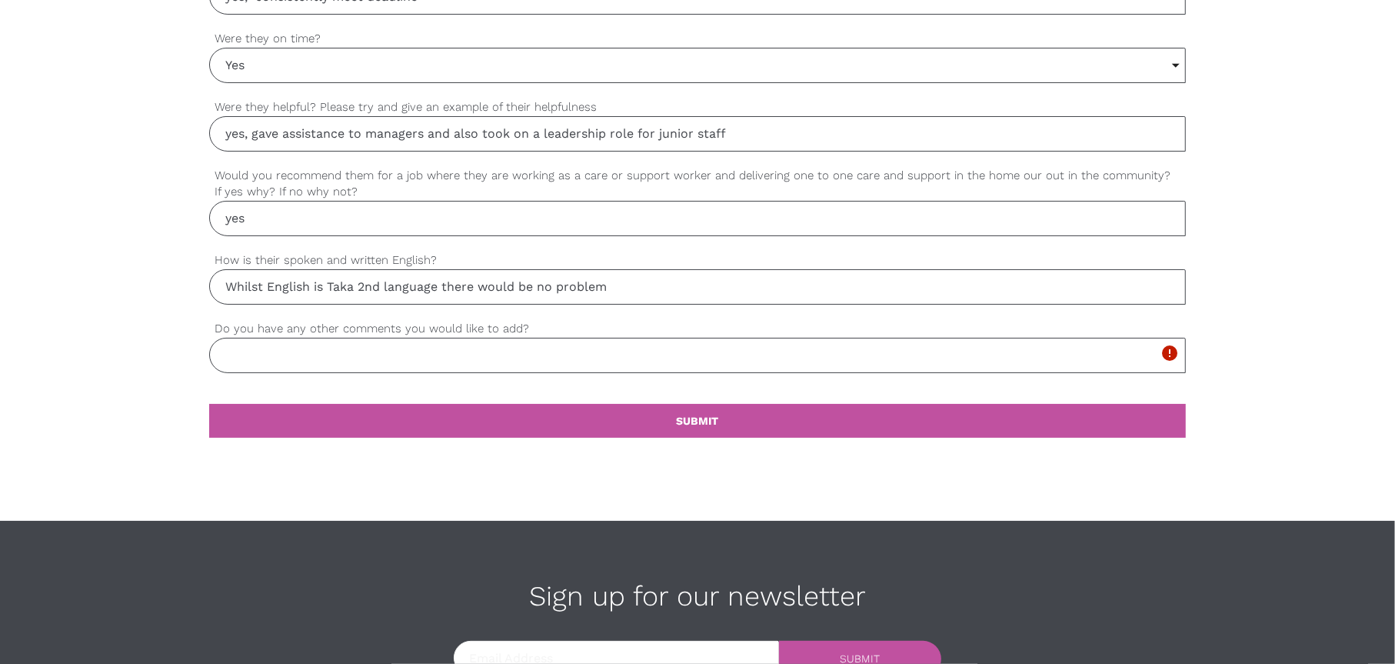
scroll to position [1555, 0]
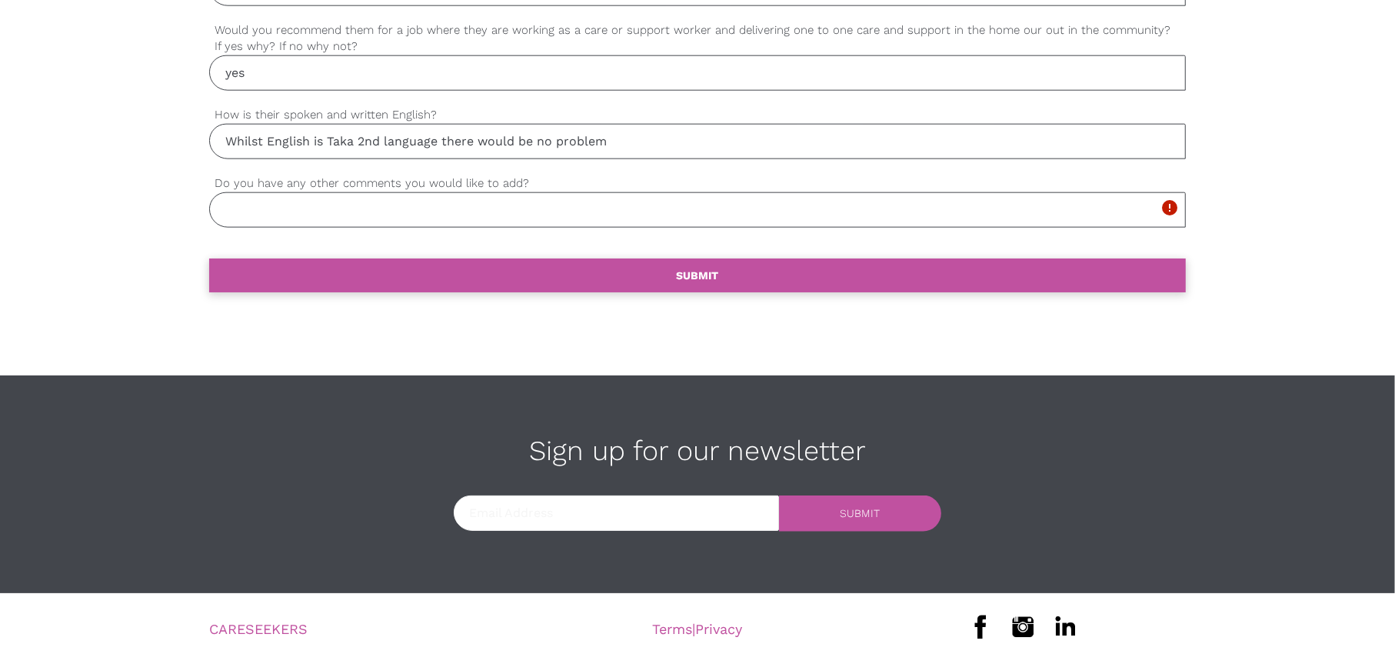
type input "yes"
click at [528, 274] on link "settings SUBMIT" at bounding box center [697, 275] width 977 height 34
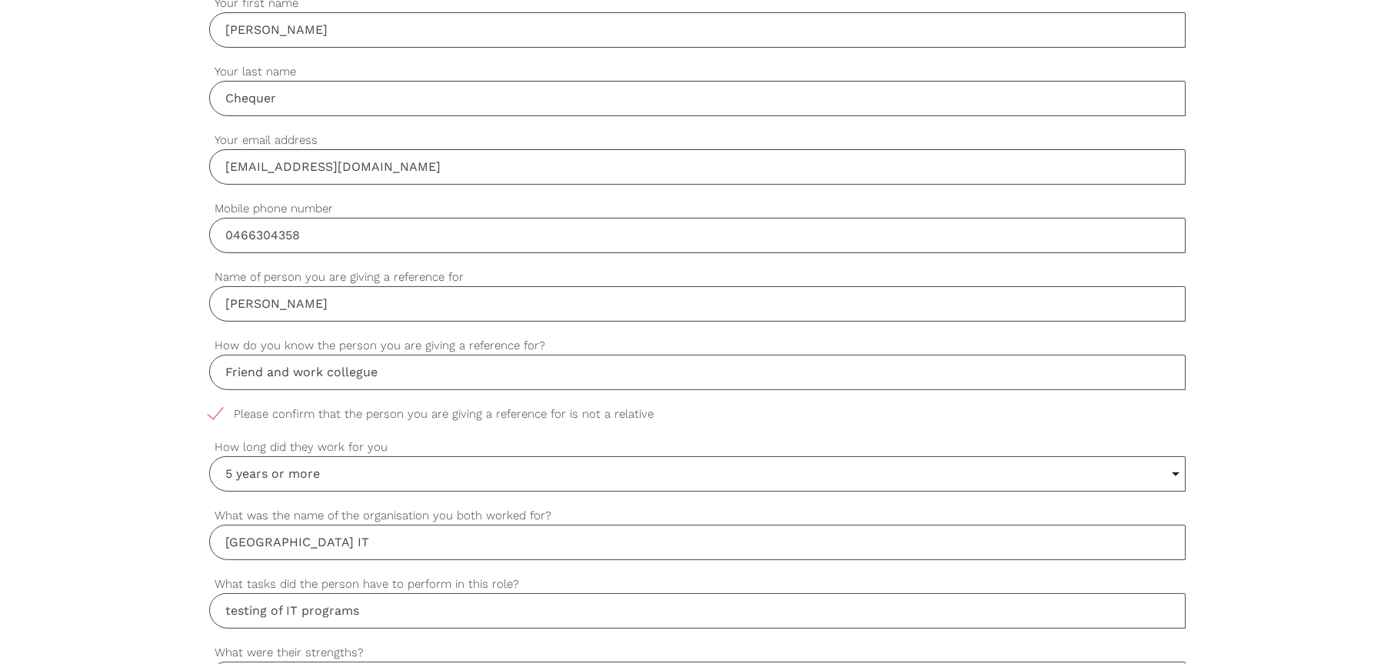
scroll to position [516, 0]
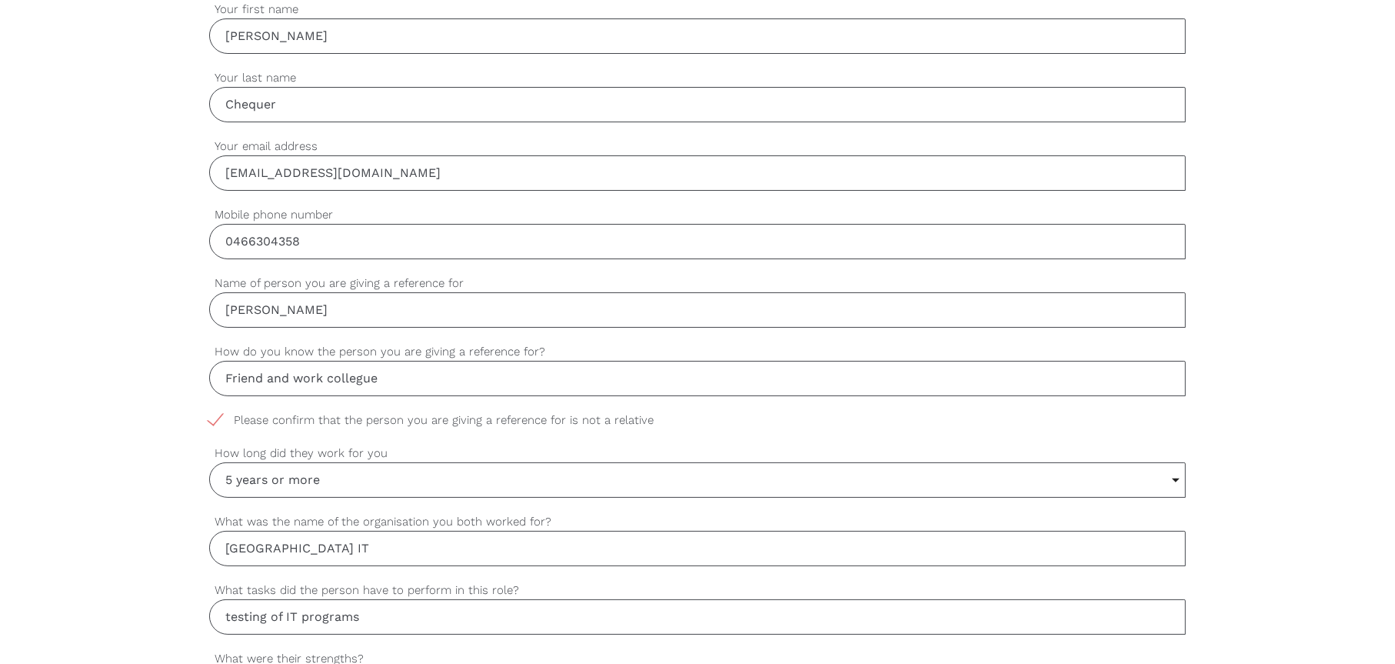
click at [468, 471] on input "5 years or more" at bounding box center [697, 480] width 975 height 34
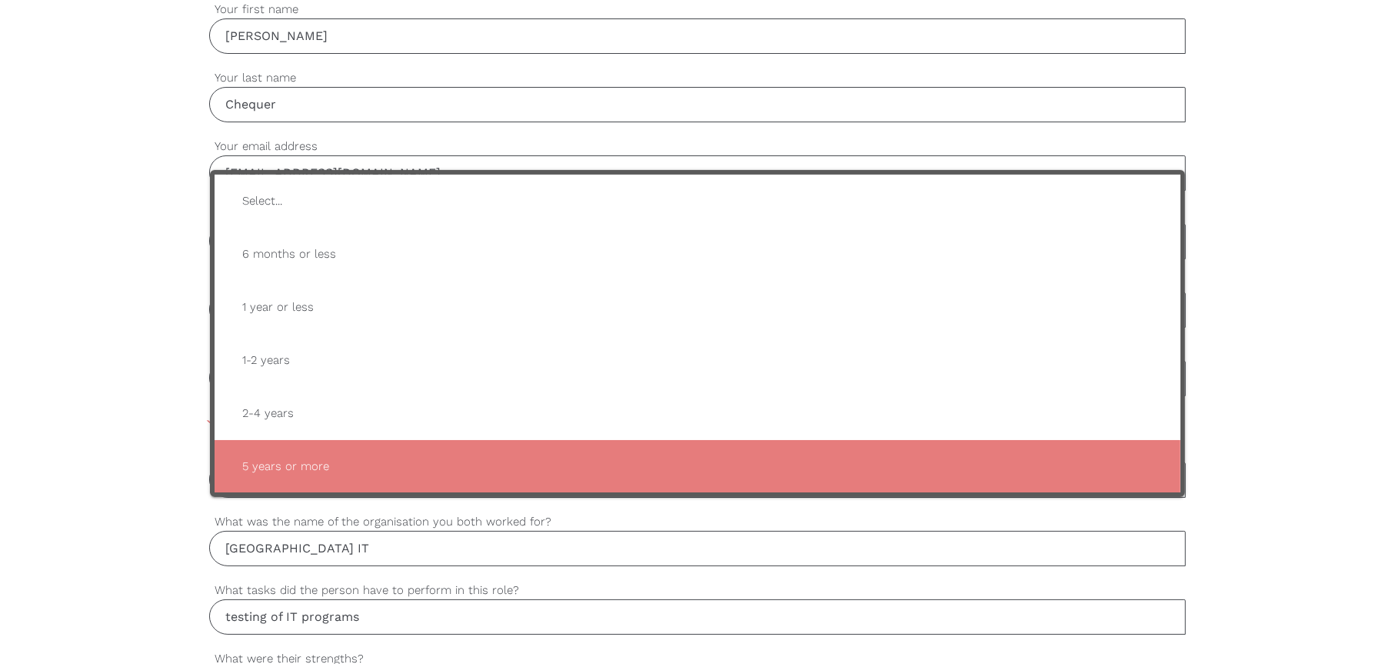
click at [382, 455] on span "5 years or more" at bounding box center [697, 467] width 935 height 38
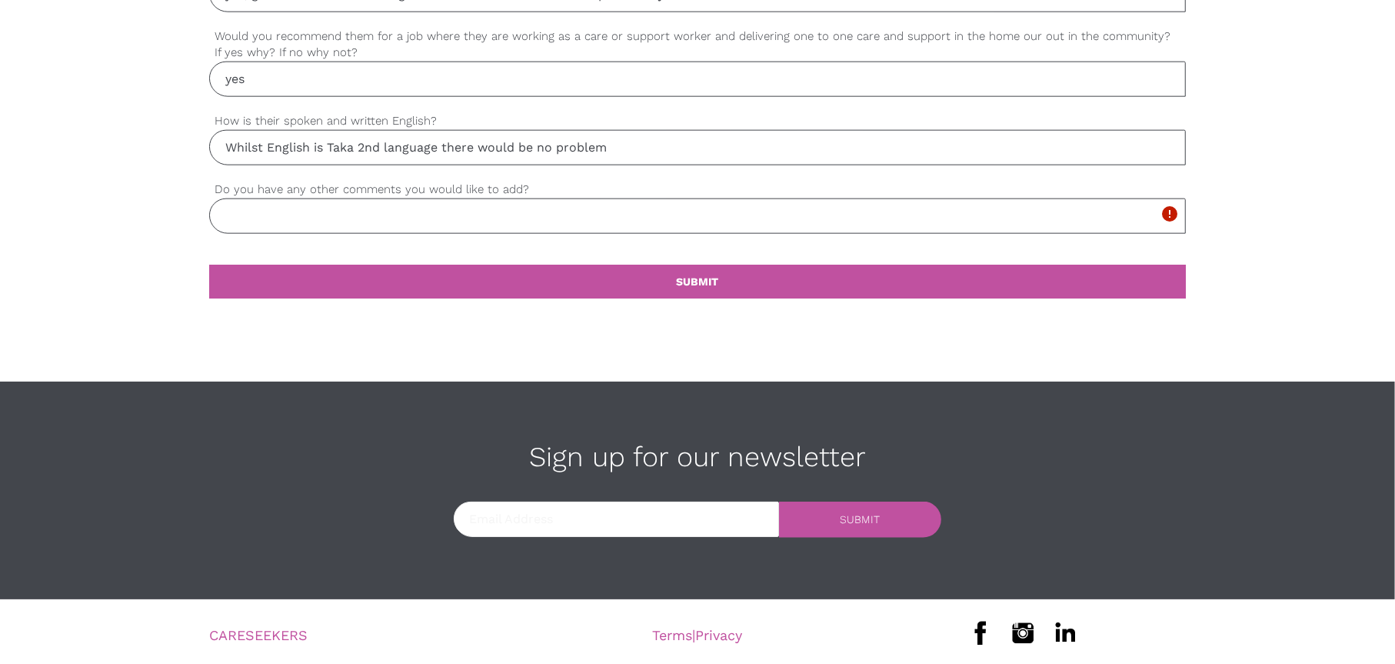
scroll to position [1555, 0]
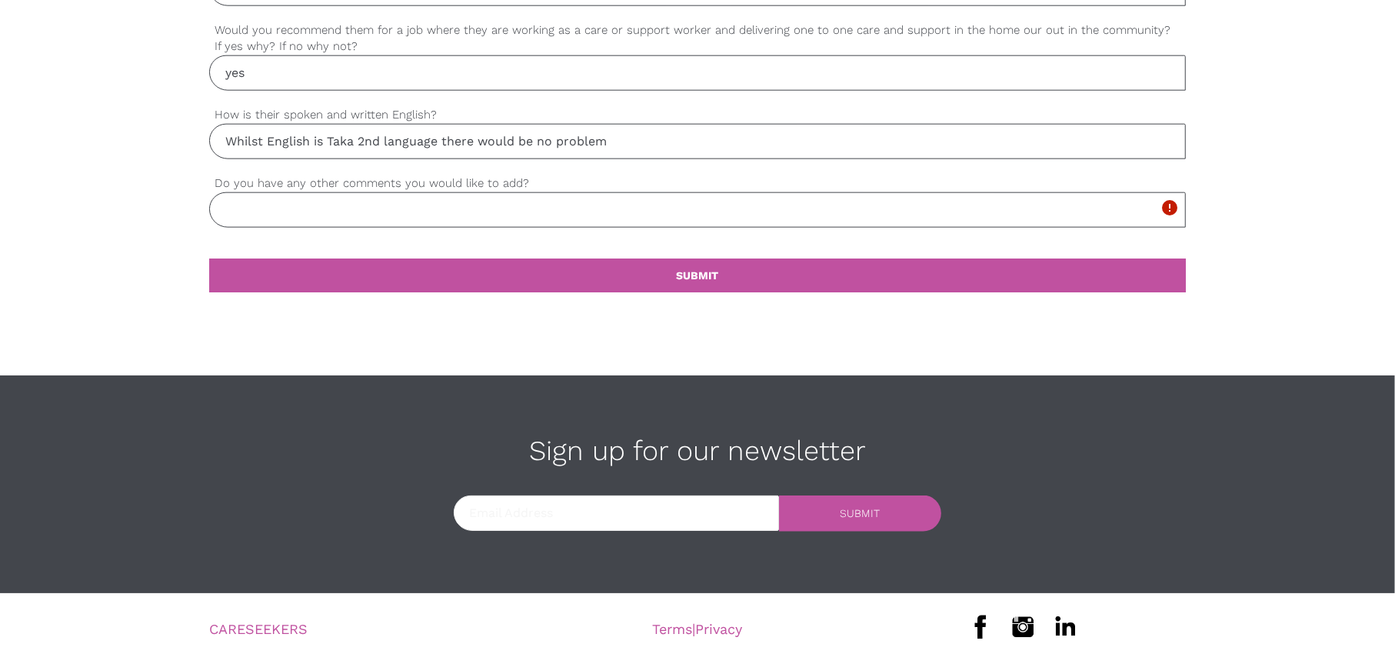
click at [258, 203] on input "Do you have any other comments you would like to add?" at bounding box center [697, 209] width 977 height 35
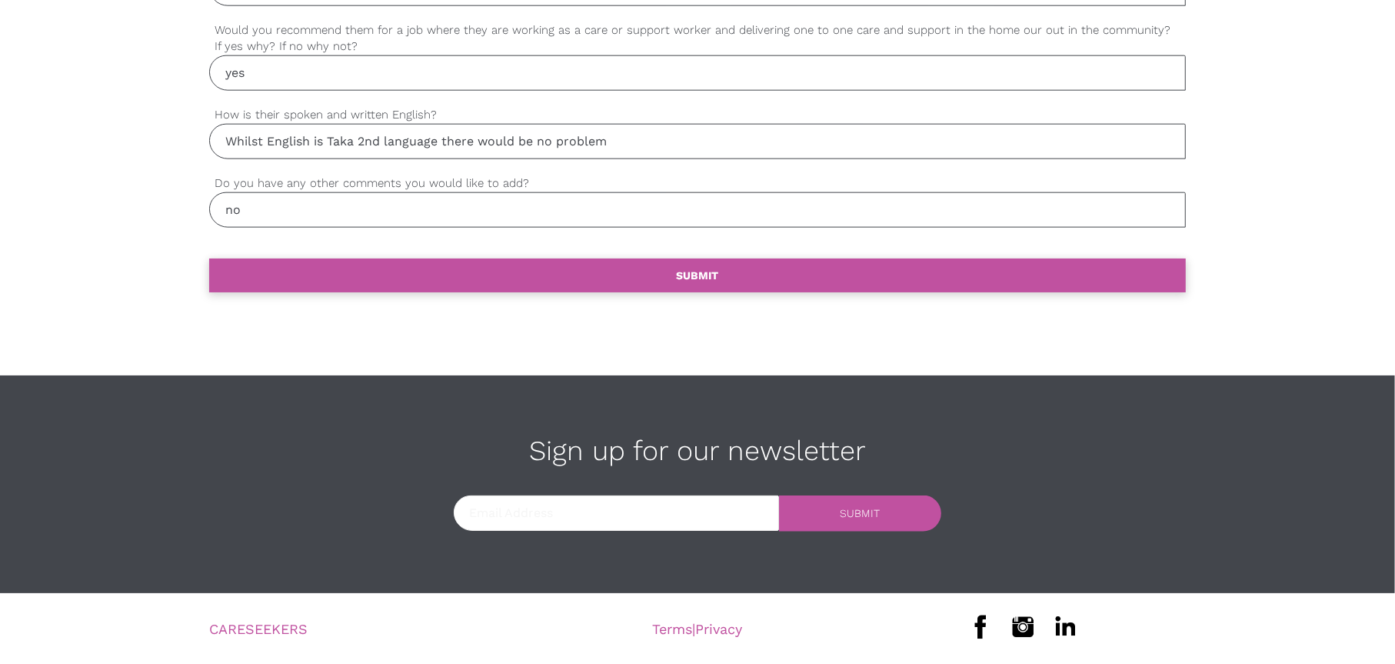
type input "no"
click at [381, 280] on link "settings SUBMIT" at bounding box center [697, 275] width 977 height 34
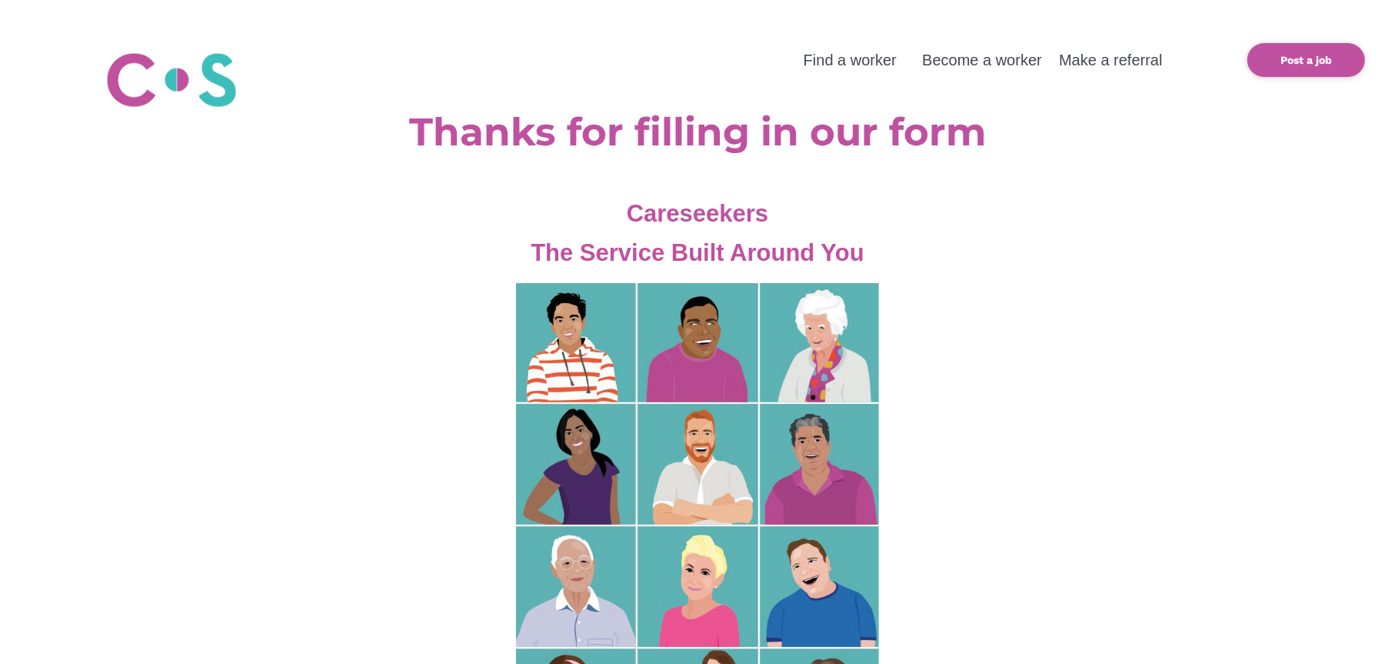
scroll to position [308, 0]
